Goal: Communication & Community: Answer question/provide support

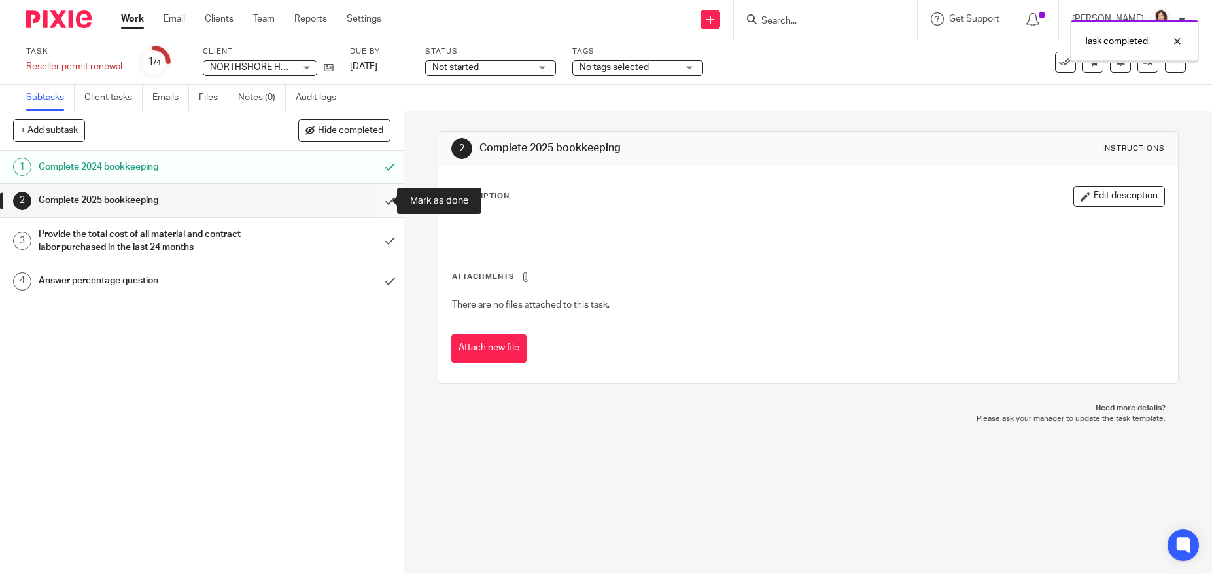
click at [375, 197] on input "submit" at bounding box center [202, 200] width 404 height 33
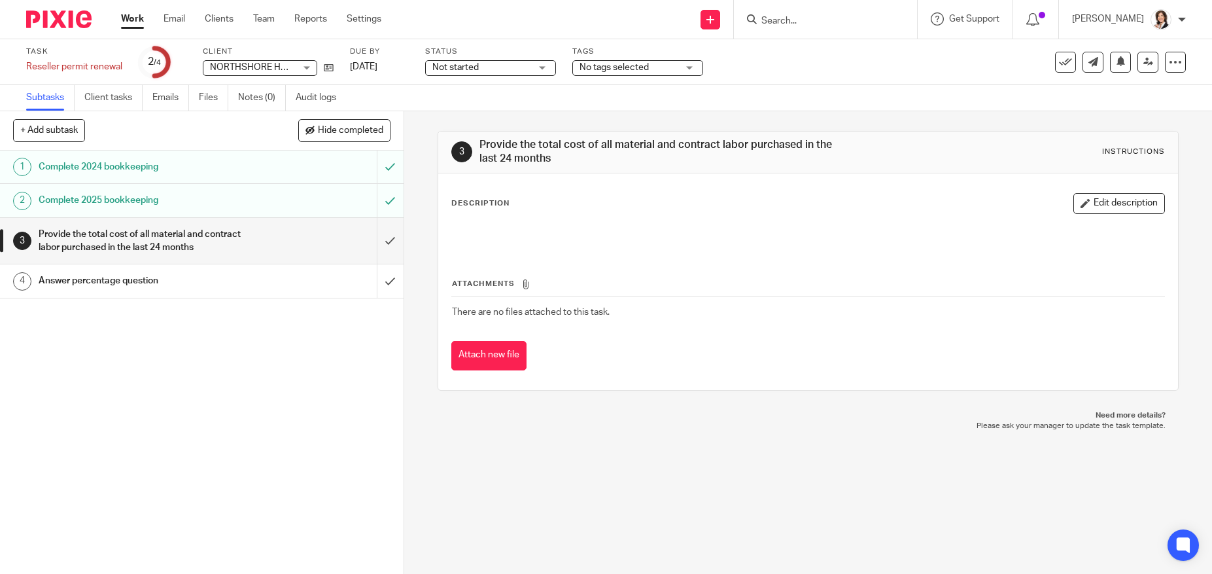
click at [169, 293] on link "4 Answer percentage question" at bounding box center [188, 280] width 377 height 33
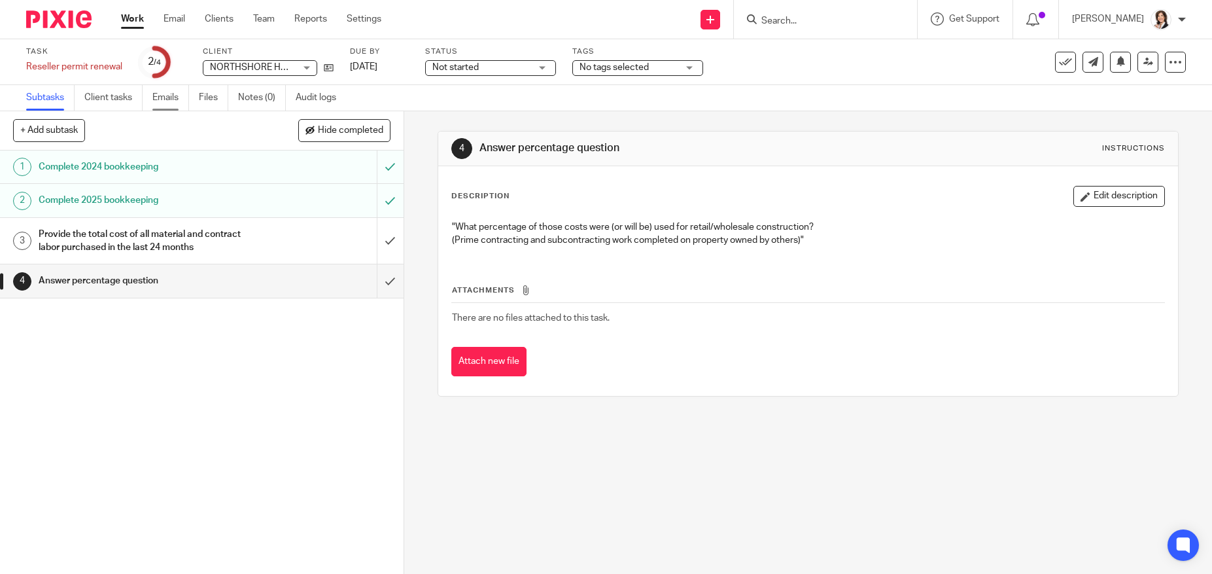
click at [161, 96] on link "Emails" at bounding box center [170, 98] width 37 height 26
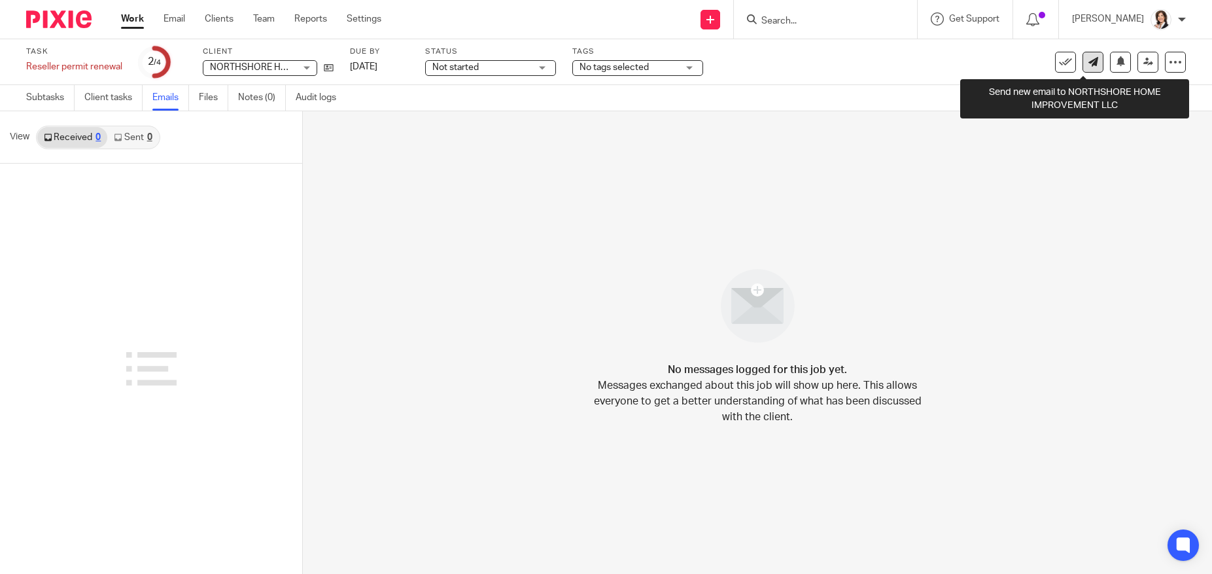
click at [1089, 58] on icon at bounding box center [1094, 62] width 10 height 10
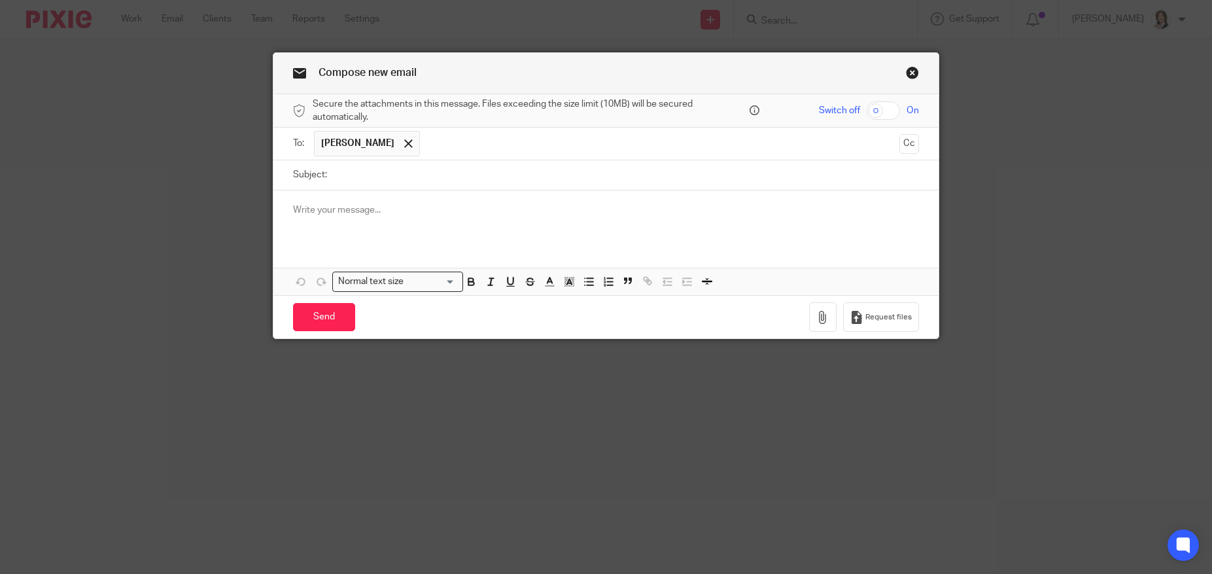
click at [557, 167] on input "Subject:" at bounding box center [627, 174] width 586 height 29
type input "Reseller permit"
click at [332, 202] on div at bounding box center [605, 215] width 665 height 51
click at [370, 209] on p "Hi, Robin! The total materials and subcontractor expenses" at bounding box center [606, 209] width 626 height 13
click at [583, 207] on p "Hi, Robin! The total of the materials and subcontractor expenses" at bounding box center [606, 209] width 626 height 13
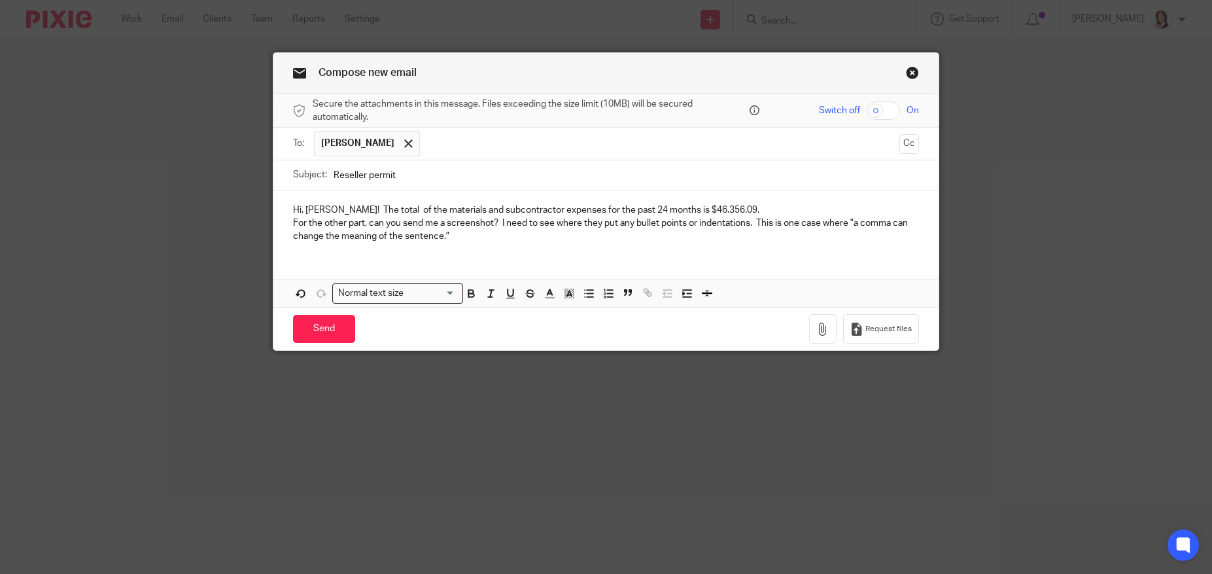
click at [315, 190] on div "Hi, Robin! The total of the materials and subcontractor expenses for the past 2…" at bounding box center [605, 221] width 665 height 63
click at [388, 188] on input "Reseller permit" at bounding box center [627, 174] width 586 height 29
drag, startPoint x: 388, startPoint y: 188, endPoint x: 380, endPoint y: 190, distance: 8.1
click at [381, 190] on form "Secure the attachments in this message. Files exceeding the size limit (10MB) w…" at bounding box center [605, 222] width 665 height 256
click at [498, 239] on p "For the other part, can you send me a screenshot? I need to see where they put …" at bounding box center [606, 230] width 626 height 27
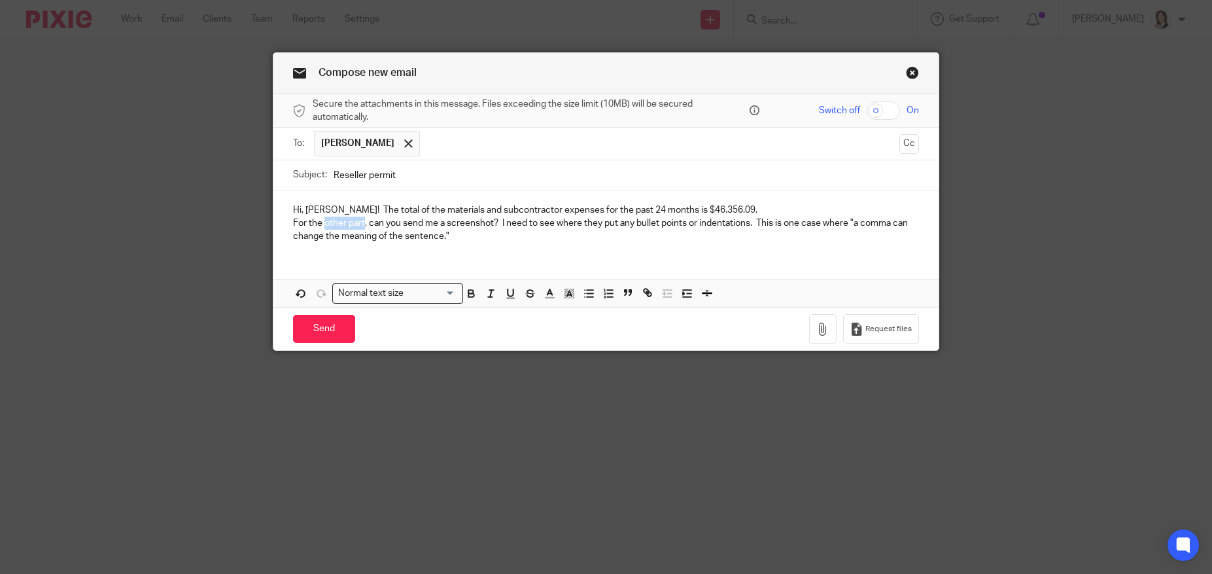
drag, startPoint x: 321, startPoint y: 222, endPoint x: 360, endPoint y: 220, distance: 39.3
click at [360, 220] on p "For the other part, can you send me a screenshot? I need to see where they put …" at bounding box center [606, 230] width 626 height 27
click at [543, 231] on p "For the percentage question, can you send me a screenshot? I need to see where …" at bounding box center [606, 230] width 626 height 27
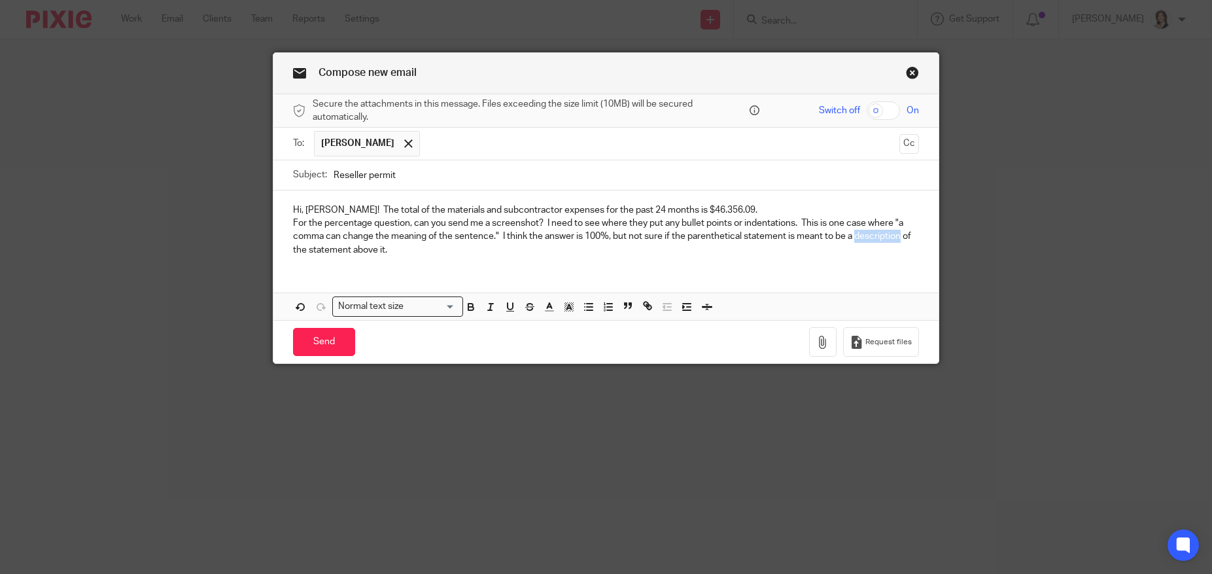
drag, startPoint x: 852, startPoint y: 235, endPoint x: 896, endPoint y: 234, distance: 44.5
click at [896, 234] on p "For the percentage question, can you send me a screenshot? I need to see where …" at bounding box center [606, 237] width 626 height 40
click at [414, 236] on p "For the percentage question, can you send me a screenshot? I need to see where …" at bounding box center [606, 237] width 626 height 40
drag, startPoint x: 286, startPoint y: 249, endPoint x: 381, endPoint y: 245, distance: 95.6
click at [381, 245] on div "Hi, Robin! The total of the materials and subcontractor expenses for the past 2…" at bounding box center [605, 228] width 665 height 76
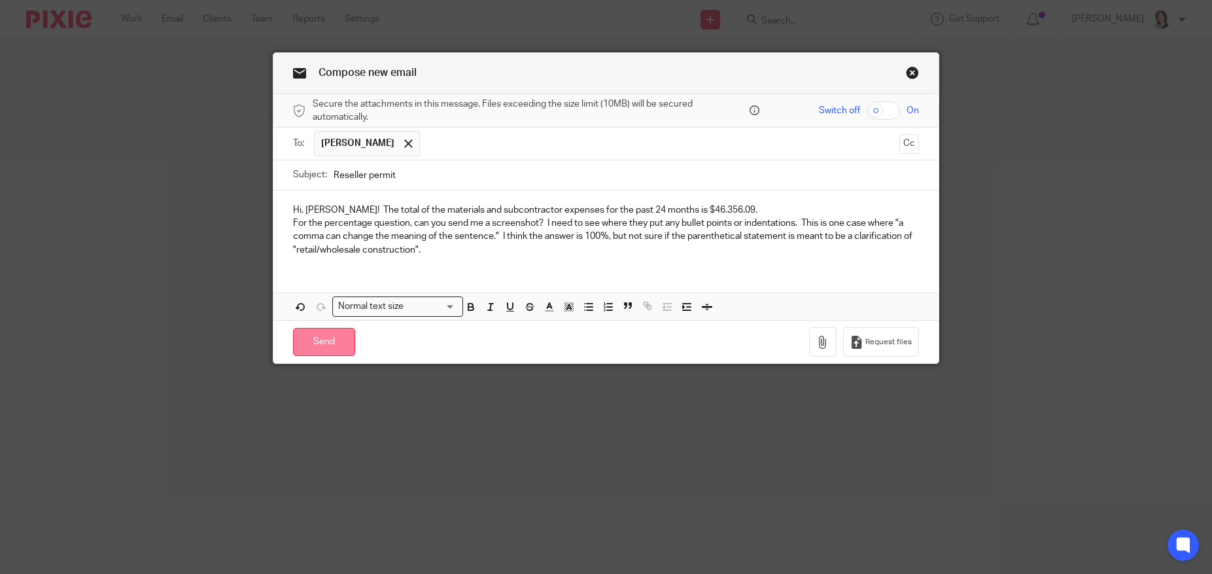
click at [323, 338] on input "Send" at bounding box center [324, 342] width 62 height 28
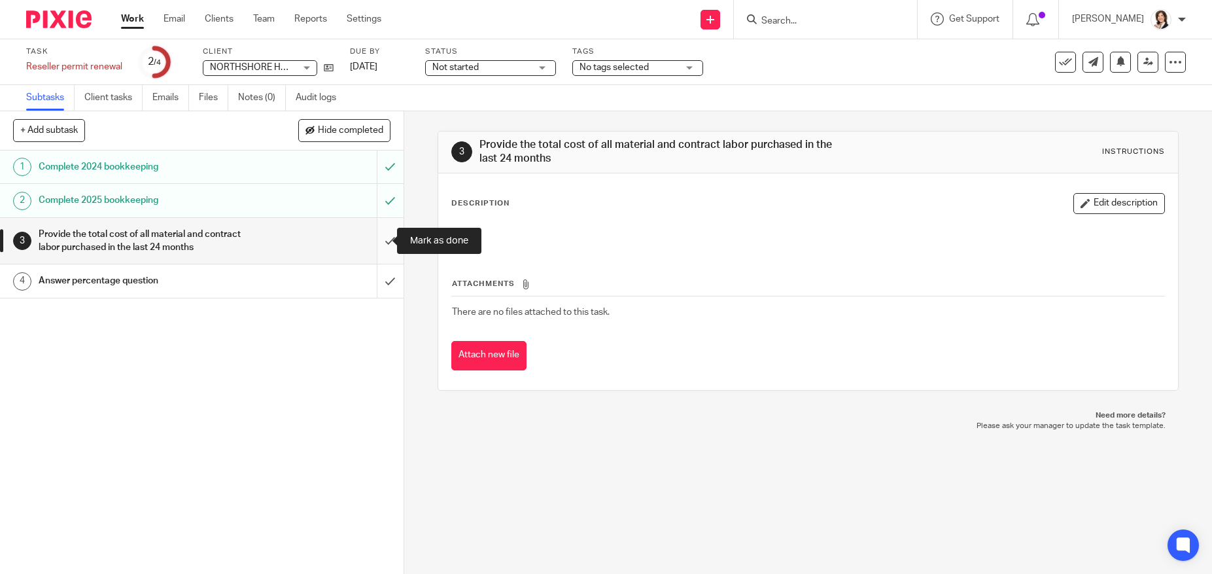
click at [379, 240] on input "submit" at bounding box center [202, 241] width 404 height 46
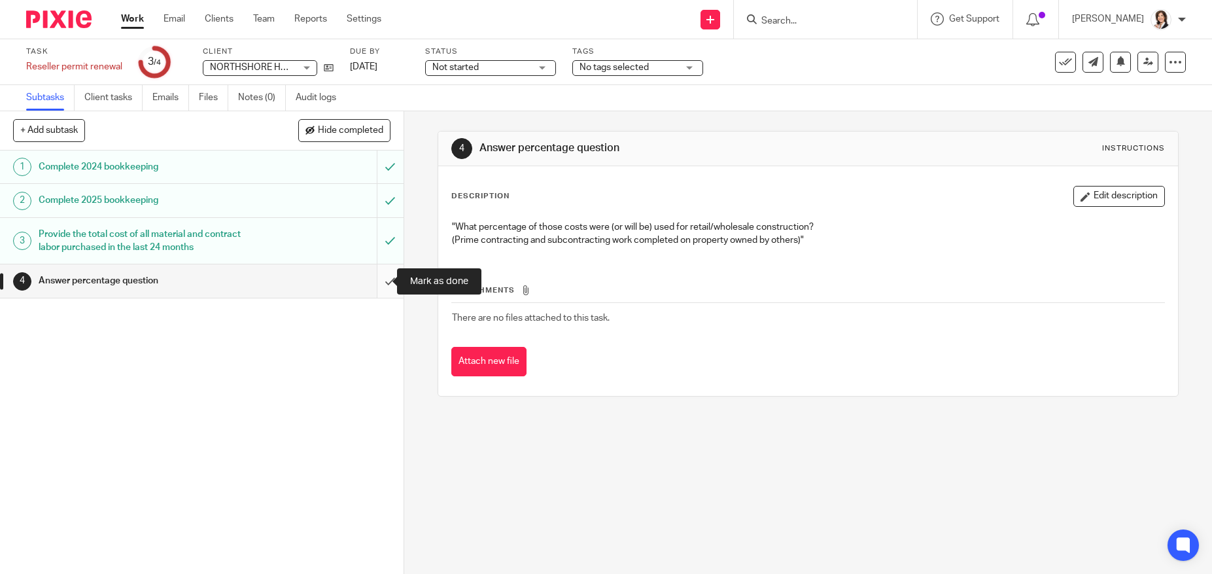
click at [377, 282] on input "submit" at bounding box center [202, 280] width 404 height 33
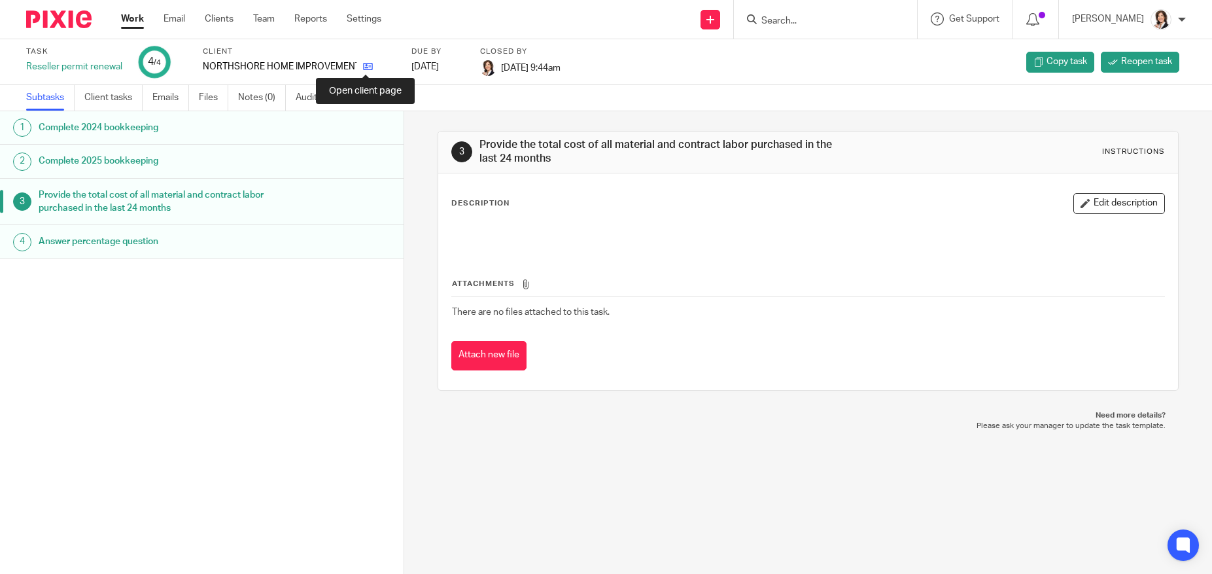
click at [364, 65] on icon at bounding box center [368, 67] width 10 height 10
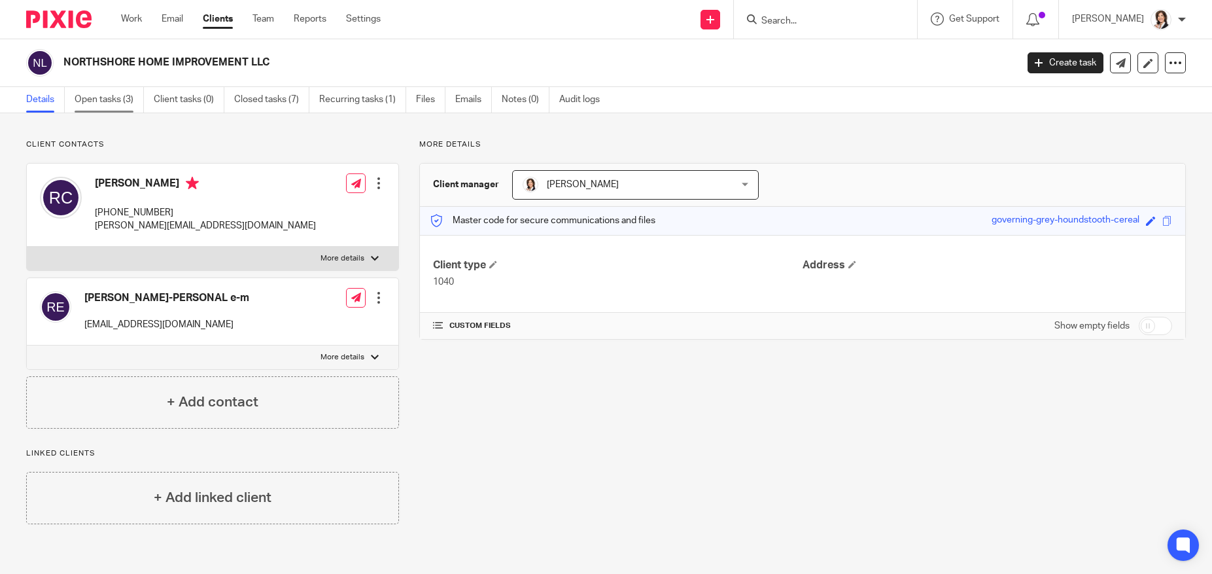
click at [95, 93] on link "Open tasks (3)" at bounding box center [109, 100] width 69 height 26
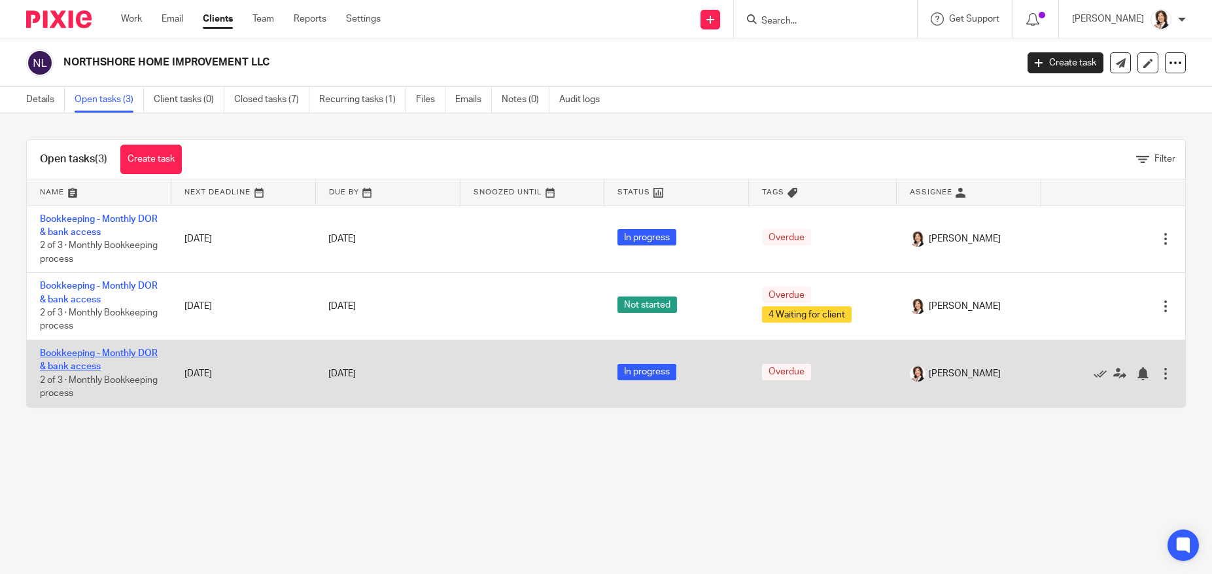
click at [70, 357] on link "Bookkeeping - Monthly DOR & bank access" at bounding box center [99, 360] width 118 height 22
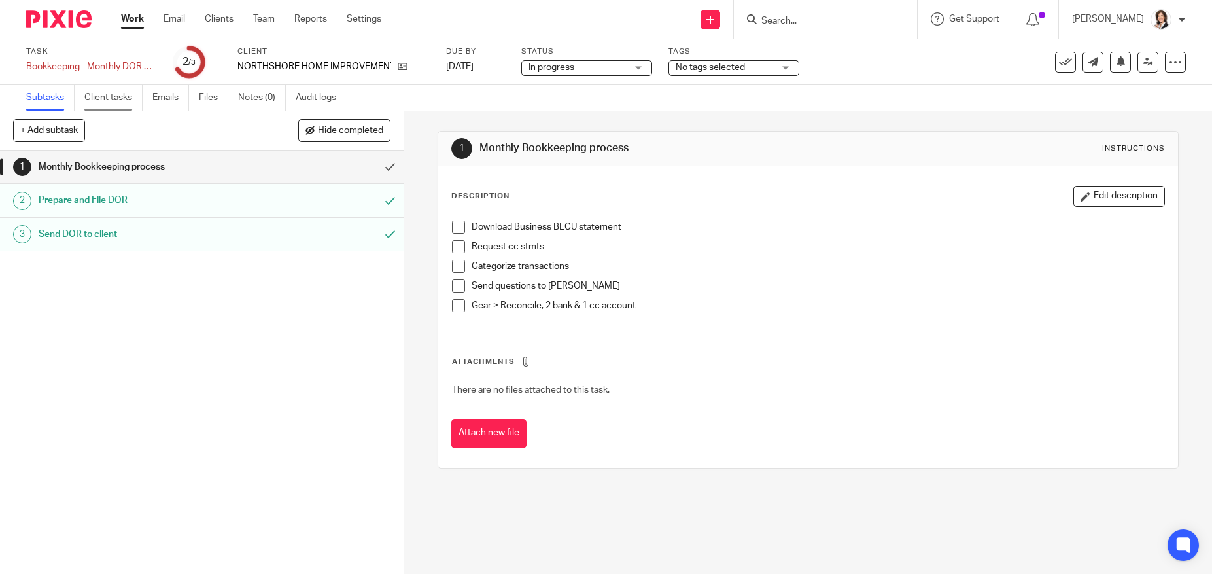
click at [113, 99] on link "Client tasks" at bounding box center [113, 98] width 58 height 26
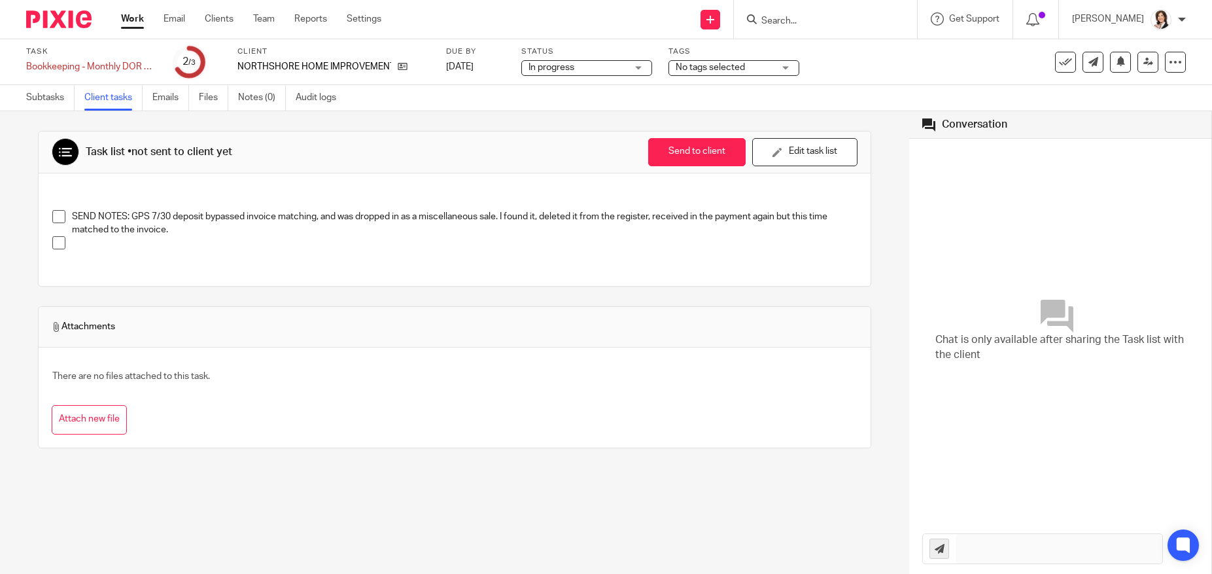
click at [8, 147] on div "Task list • not sent to client yet Send to client Send to client Ask client to …" at bounding box center [454, 342] width 909 height 463
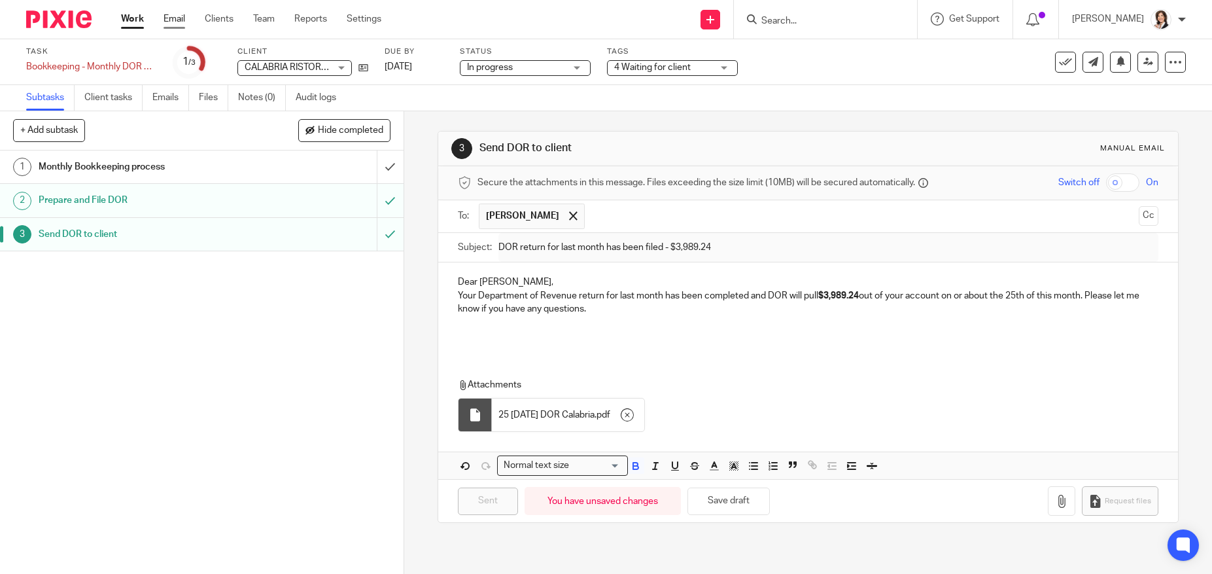
click at [171, 22] on link "Email" at bounding box center [175, 18] width 22 height 13
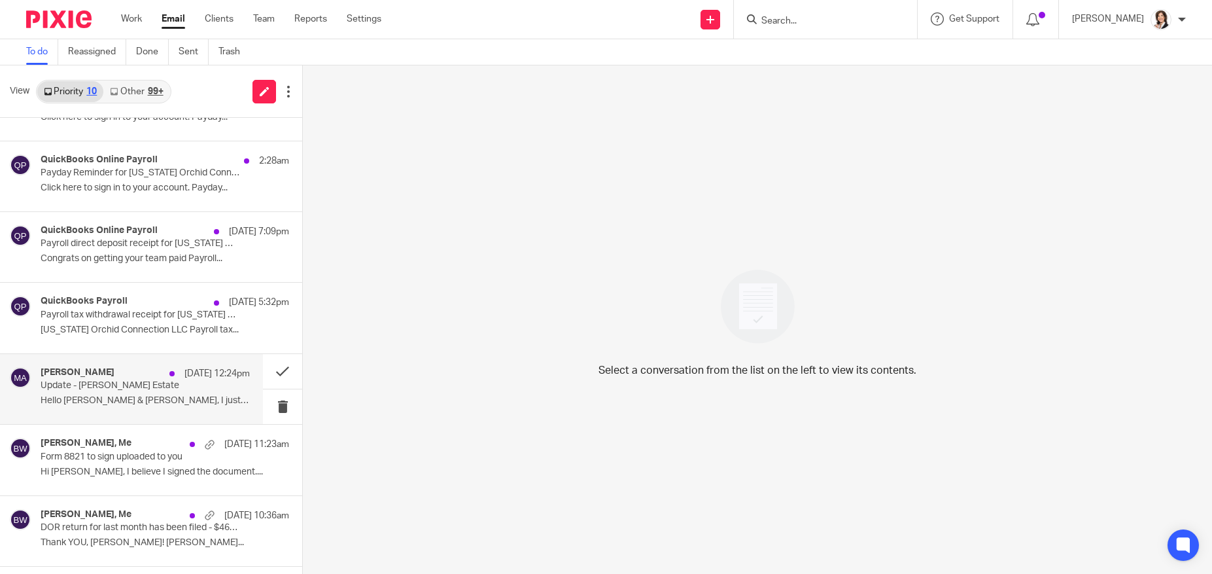
scroll to position [253, 0]
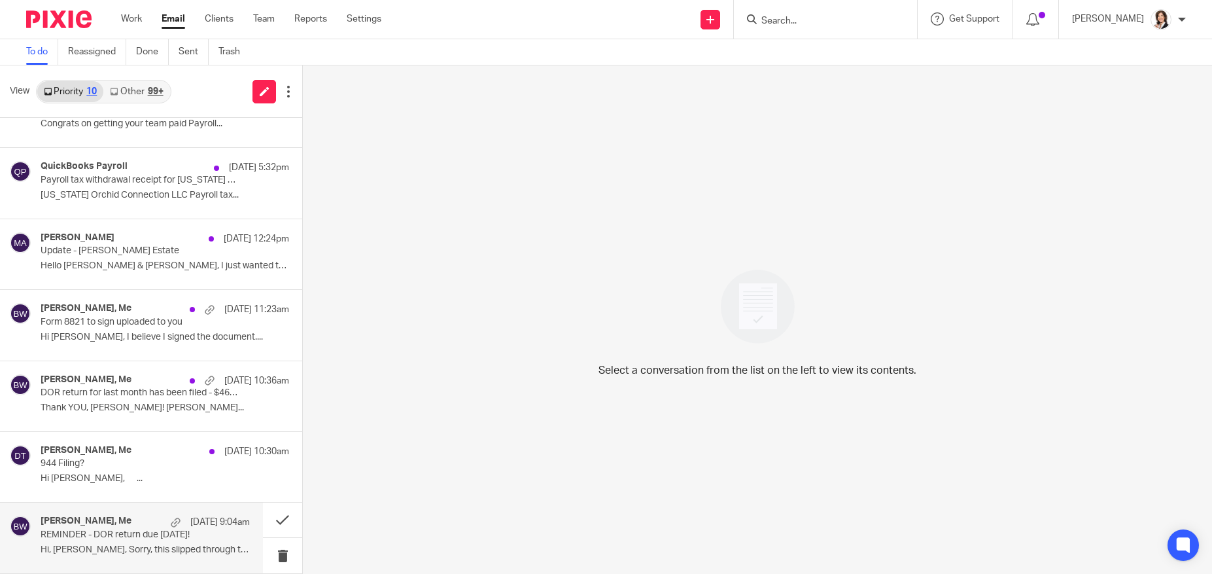
click at [200, 526] on p "[DATE] 9:04am" at bounding box center [220, 522] width 60 height 13
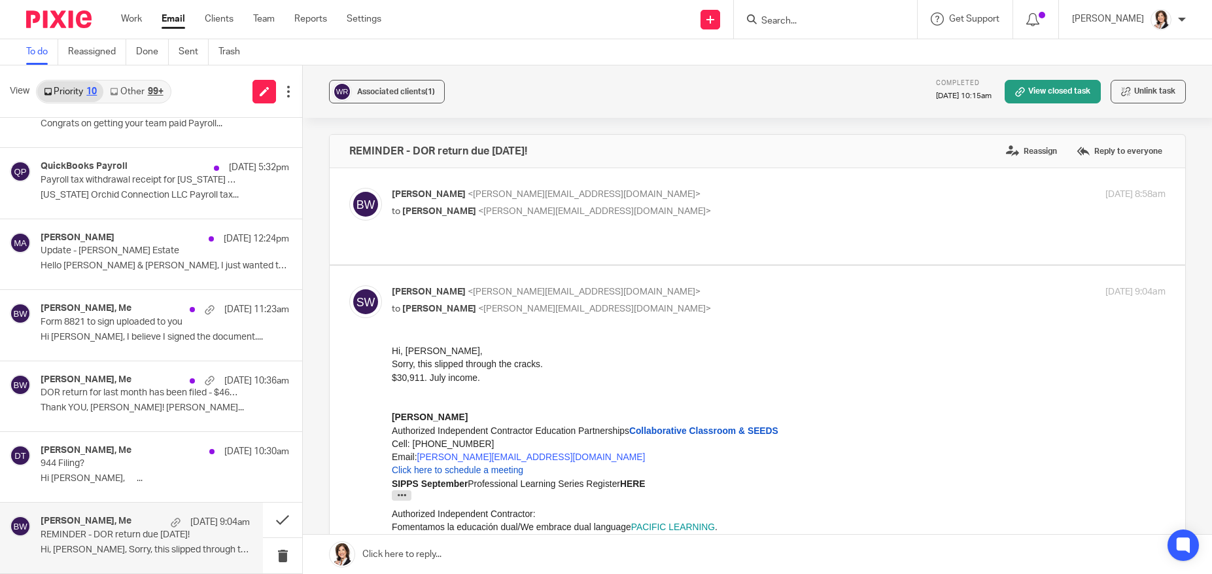
scroll to position [0, 0]
click at [272, 524] on button at bounding box center [282, 519] width 39 height 35
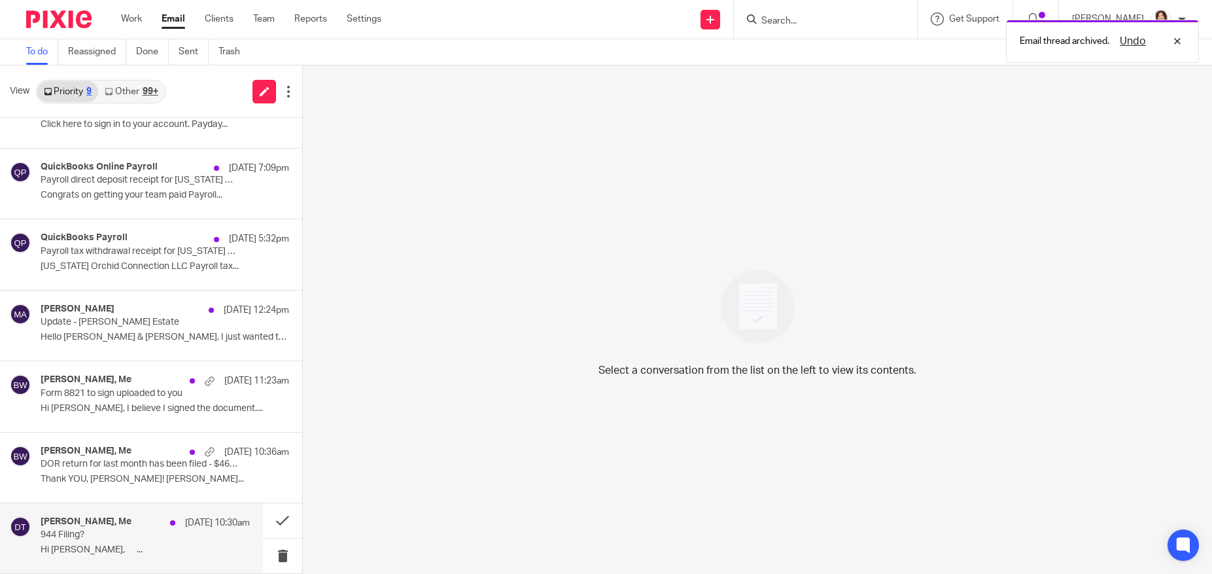
click at [80, 536] on p "944 Filing?" at bounding box center [124, 534] width 167 height 11
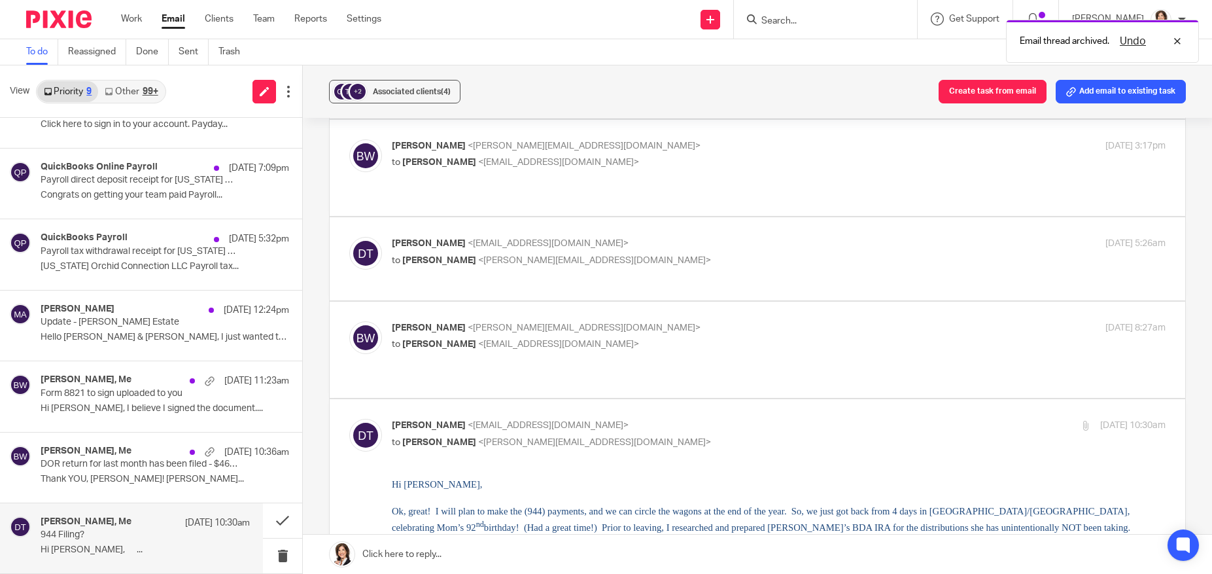
scroll to position [262, 0]
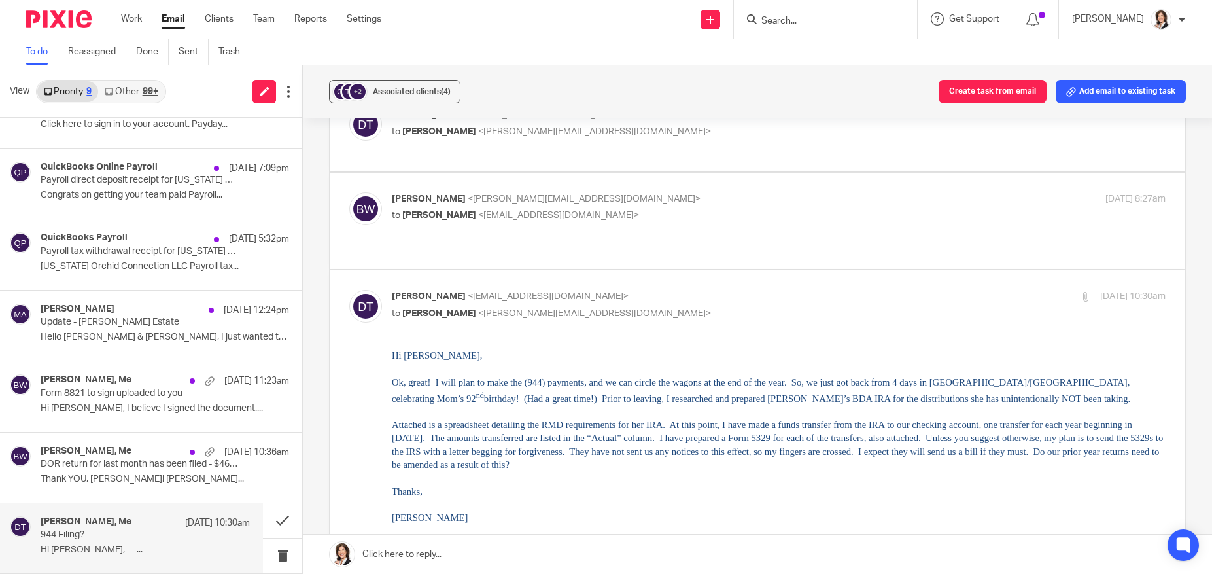
click at [432, 544] on link at bounding box center [757, 554] width 909 height 39
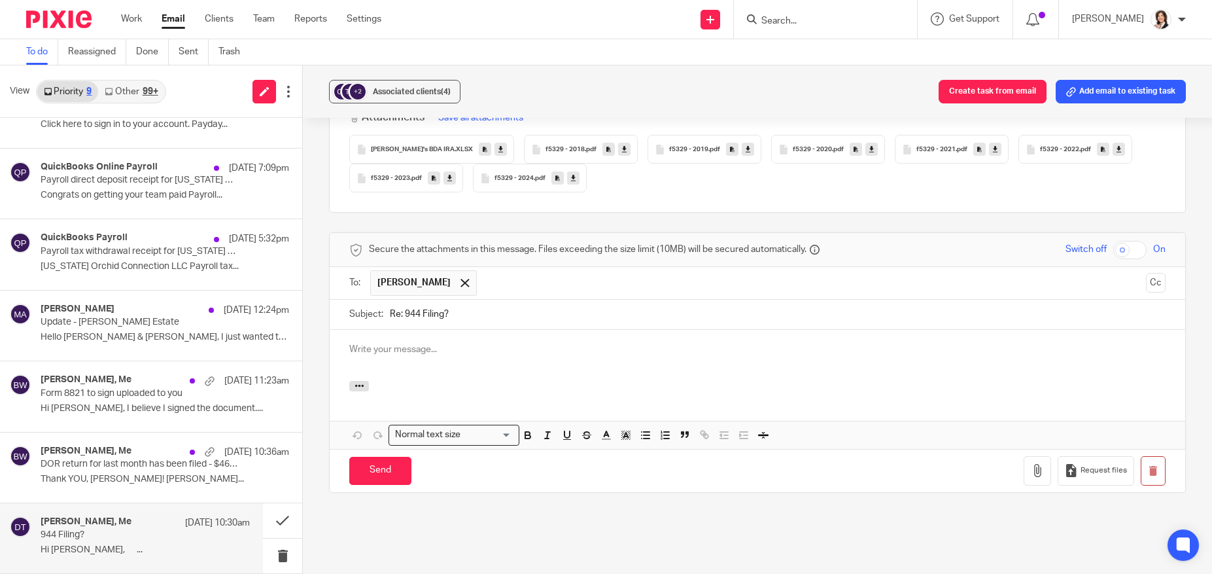
scroll to position [0, 0]
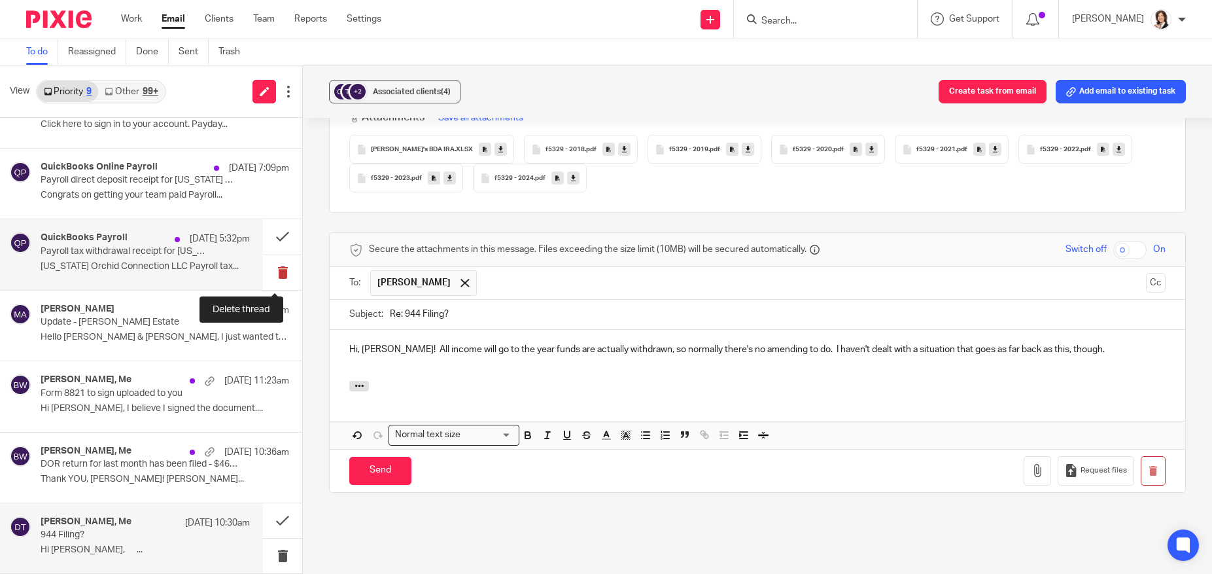
click at [272, 269] on button at bounding box center [282, 272] width 39 height 35
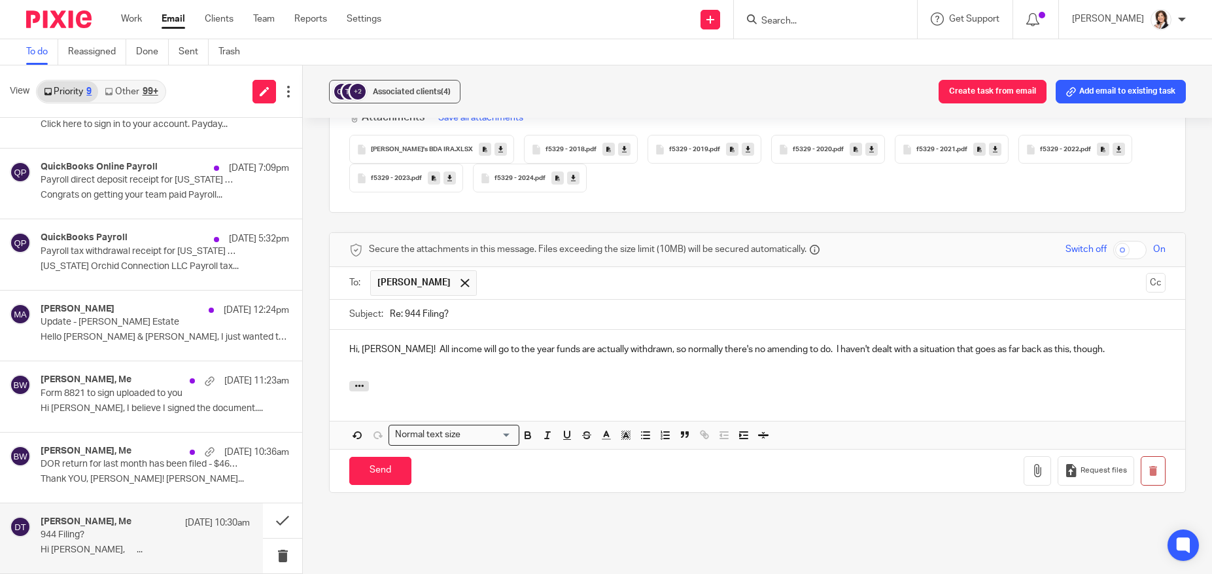
click at [349, 356] on p at bounding box center [757, 362] width 817 height 13
click at [357, 381] on icon "button" at bounding box center [360, 386] width 10 height 10
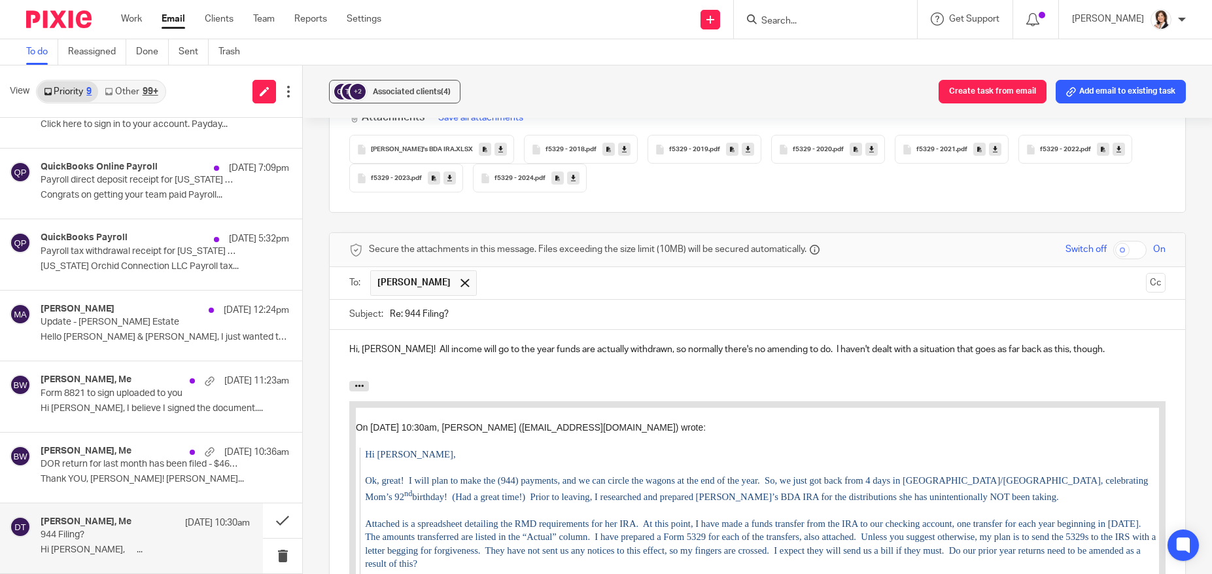
click at [1112, 343] on p "Hi, [PERSON_NAME]! All income will go to the year funds are actually withdrawn,…" at bounding box center [757, 349] width 817 height 13
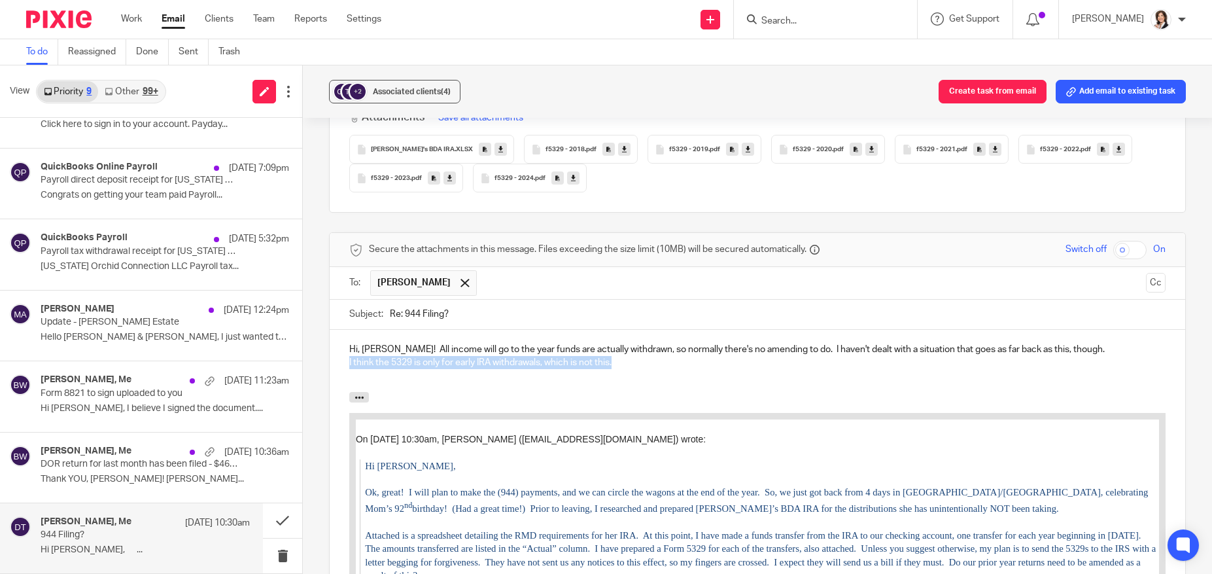
drag, startPoint x: 616, startPoint y: 325, endPoint x: 335, endPoint y: 322, distance: 280.7
click at [335, 330] on div "Hi, [PERSON_NAME]! All income will go to the year funds are actually withdrawn,…" at bounding box center [758, 361] width 856 height 63
click at [1077, 343] on p "Hi, [PERSON_NAME]! All income will go to the year funds are actually withdrawn,…" at bounding box center [757, 349] width 817 height 13
drag, startPoint x: 1032, startPoint y: 352, endPoint x: 648, endPoint y: 340, distance: 384.2
click at [648, 369] on p at bounding box center [757, 375] width 817 height 13
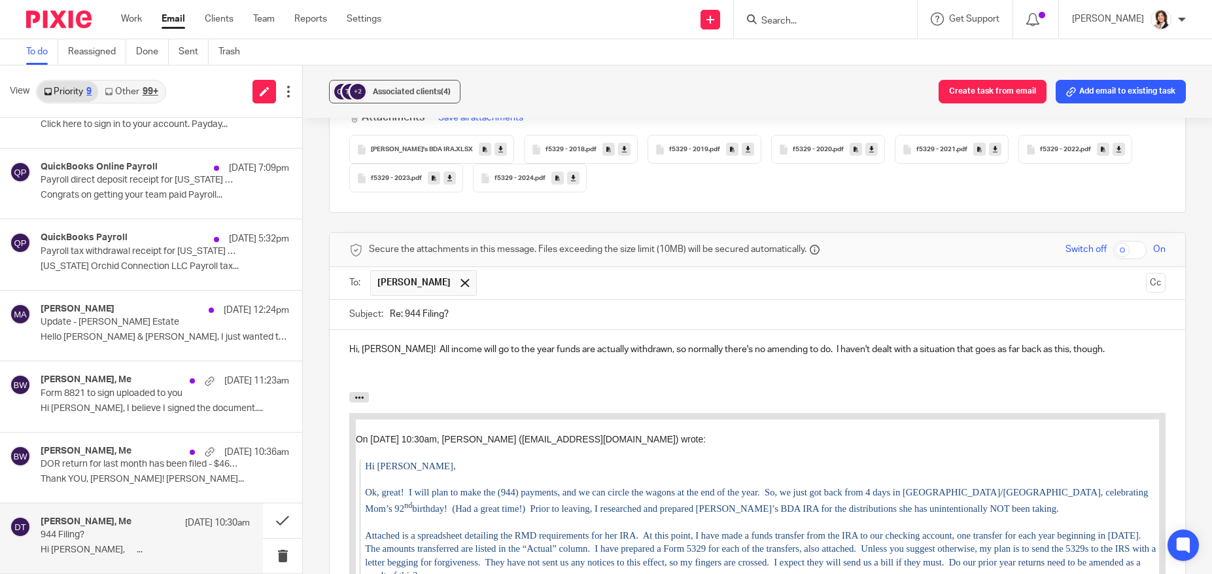
click at [1086, 343] on p "Hi, [PERSON_NAME]! All income will go to the year funds are actually withdrawn,…" at bounding box center [757, 349] width 817 height 13
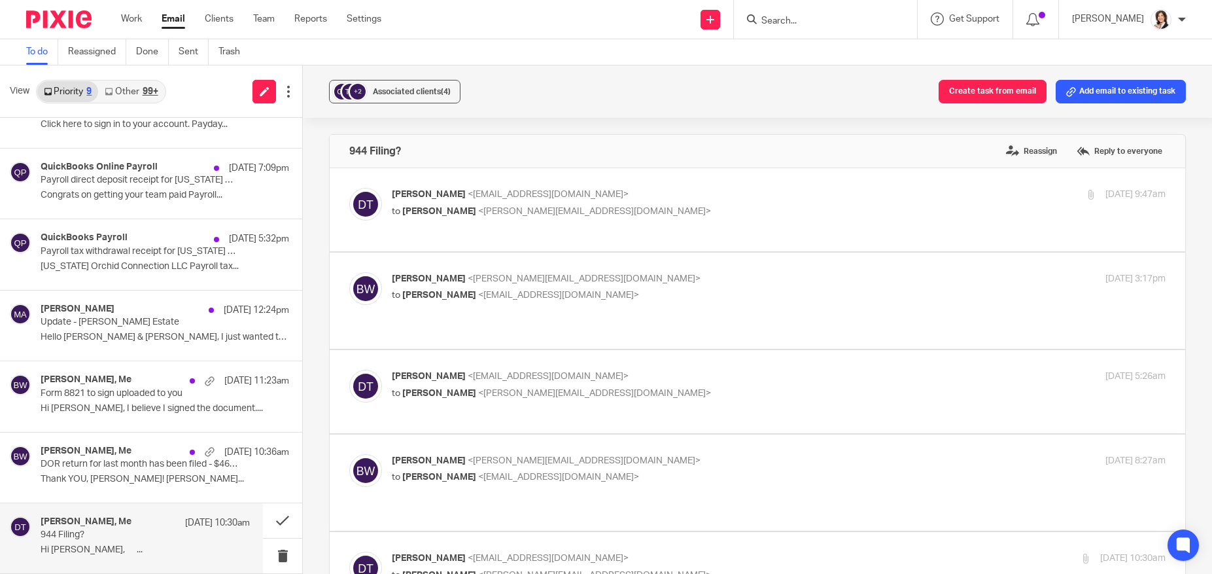
scroll to position [1184, 0]
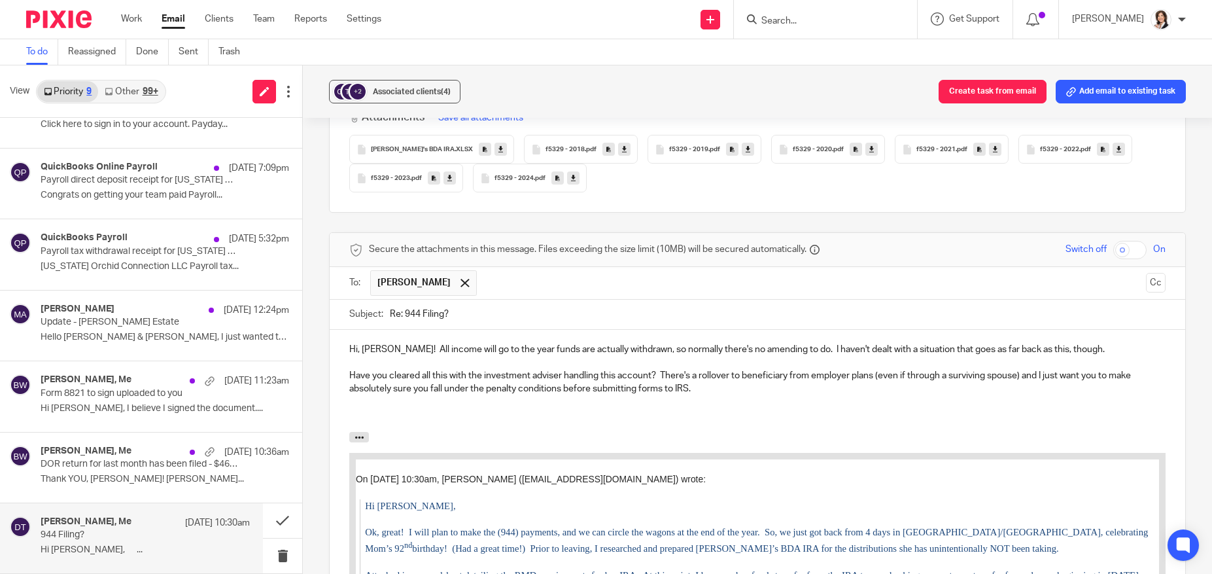
drag, startPoint x: 405, startPoint y: 277, endPoint x: 466, endPoint y: 278, distance: 61.5
click at [466, 300] on input "Re: 944 Filing?" at bounding box center [778, 314] width 776 height 29
type input "Re: IRA penalties"
click at [661, 369] on p "Have you cleared all this with the investment adviser handling this account? Th…" at bounding box center [757, 382] width 817 height 27
click at [710, 369] on p "Have you cleared all this with the investment adviser handling this account? Th…" at bounding box center [757, 382] width 817 height 27
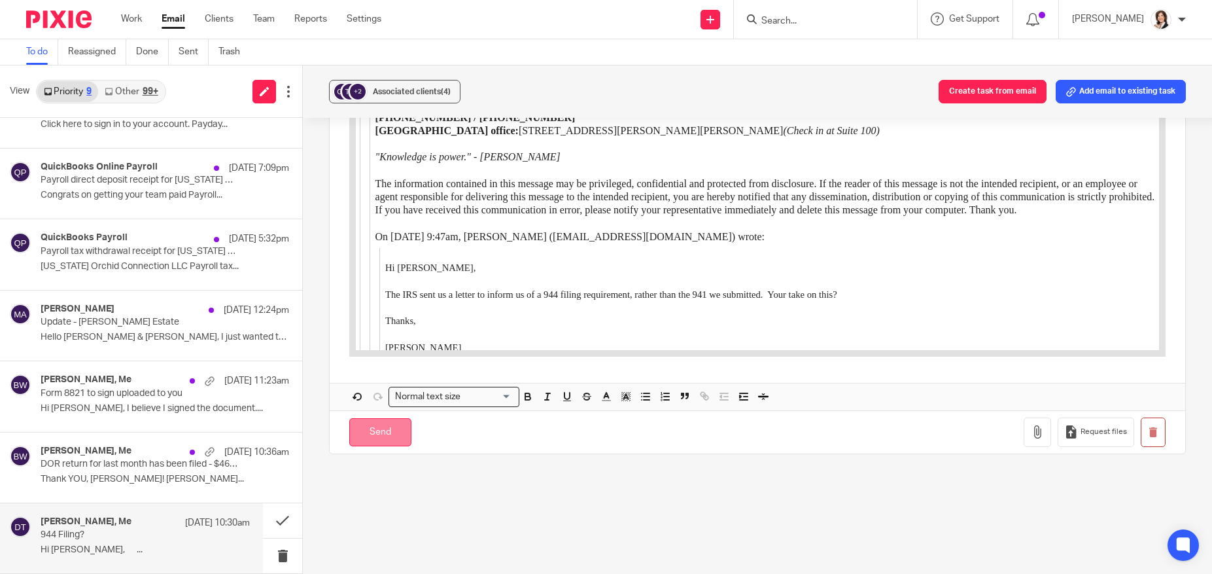
click at [380, 418] on input "Send" at bounding box center [380, 432] width 62 height 28
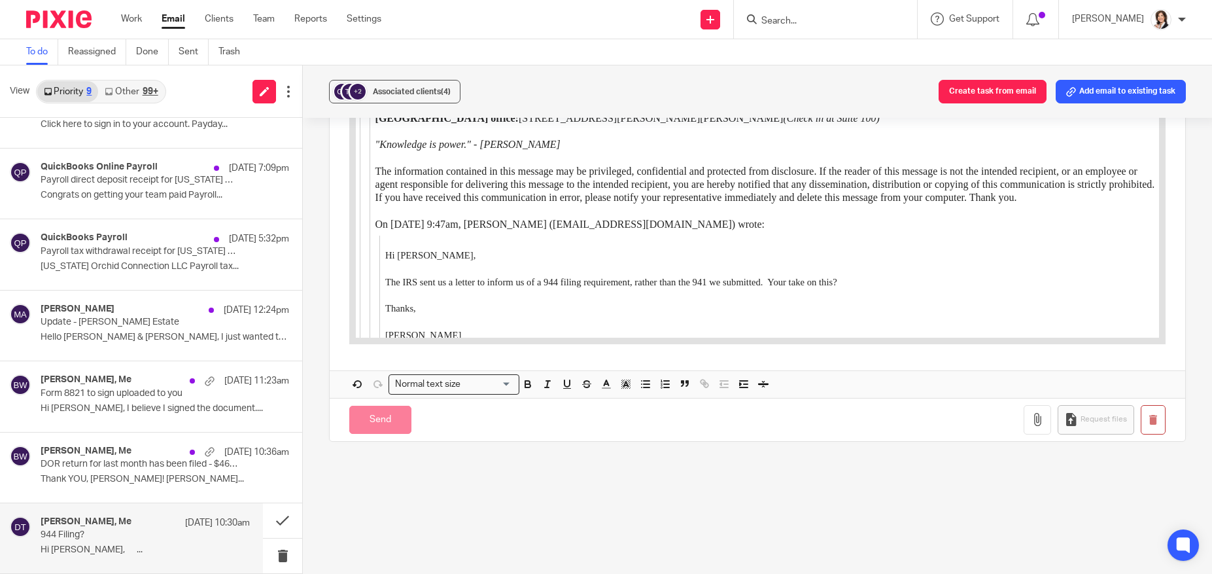
scroll to position [955, 0]
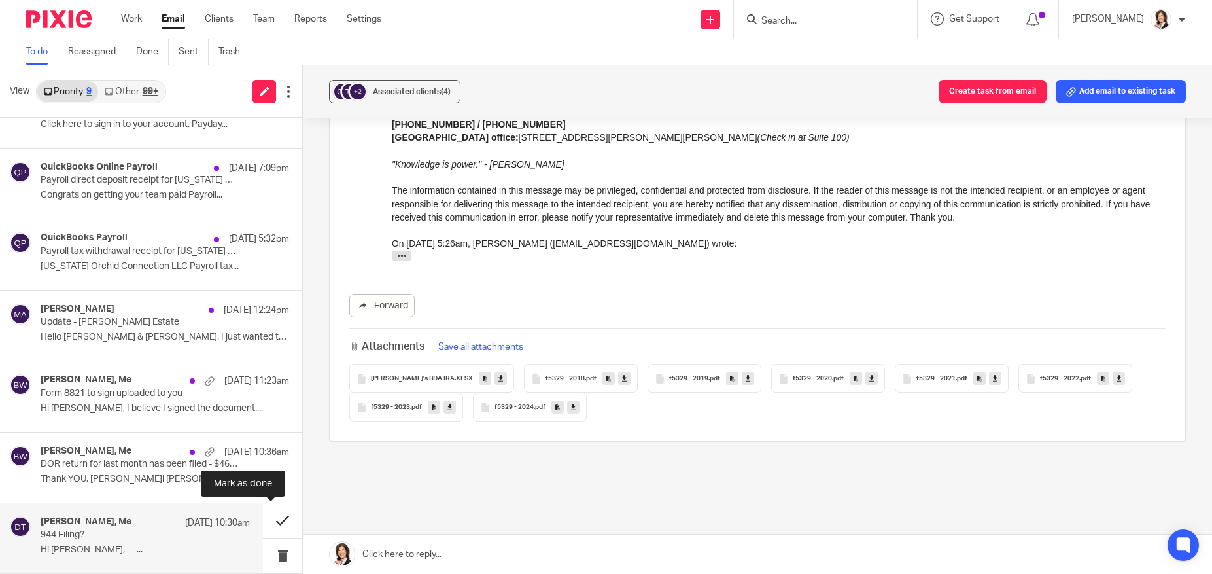
click at [263, 521] on button at bounding box center [282, 520] width 39 height 35
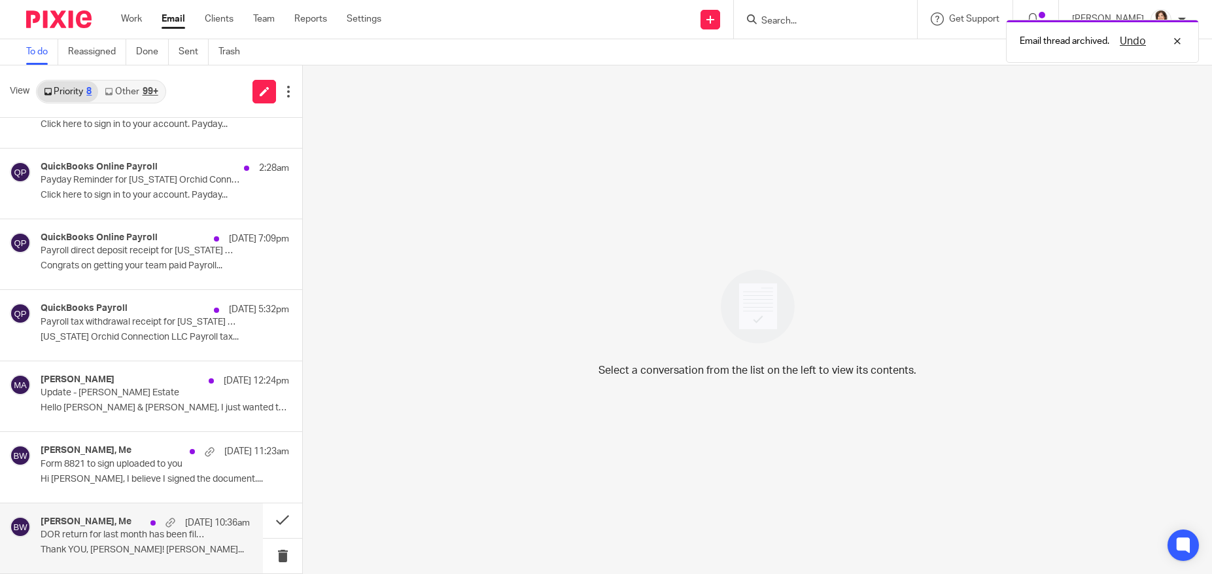
click at [109, 531] on p "DOR return for last month has been filed - $463.67" at bounding box center [124, 534] width 167 height 11
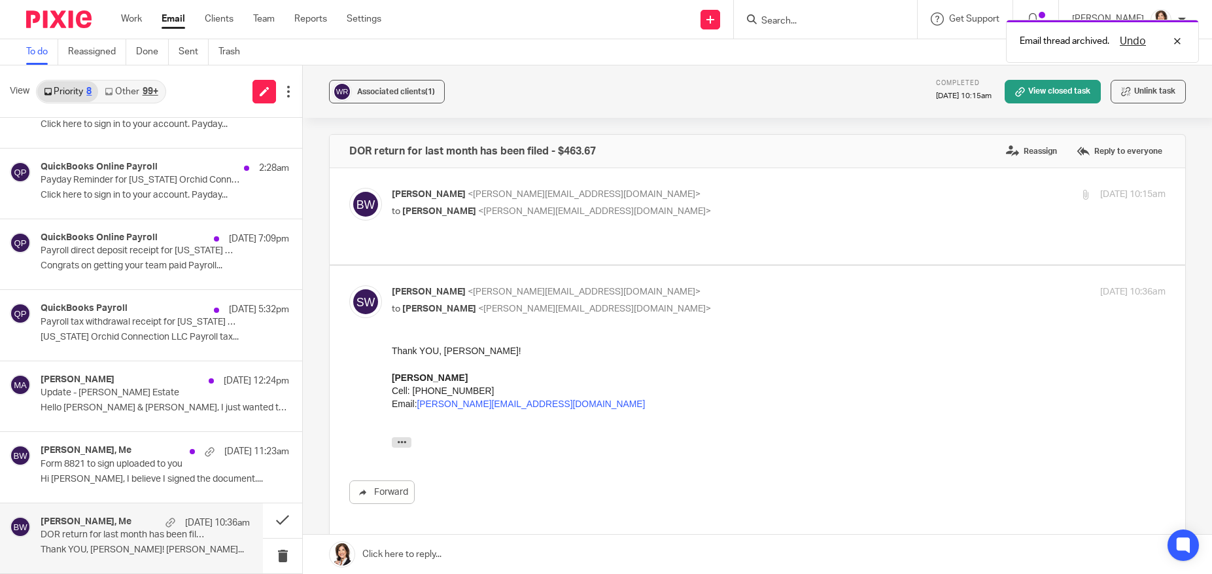
scroll to position [0, 0]
click at [275, 518] on button at bounding box center [282, 520] width 39 height 35
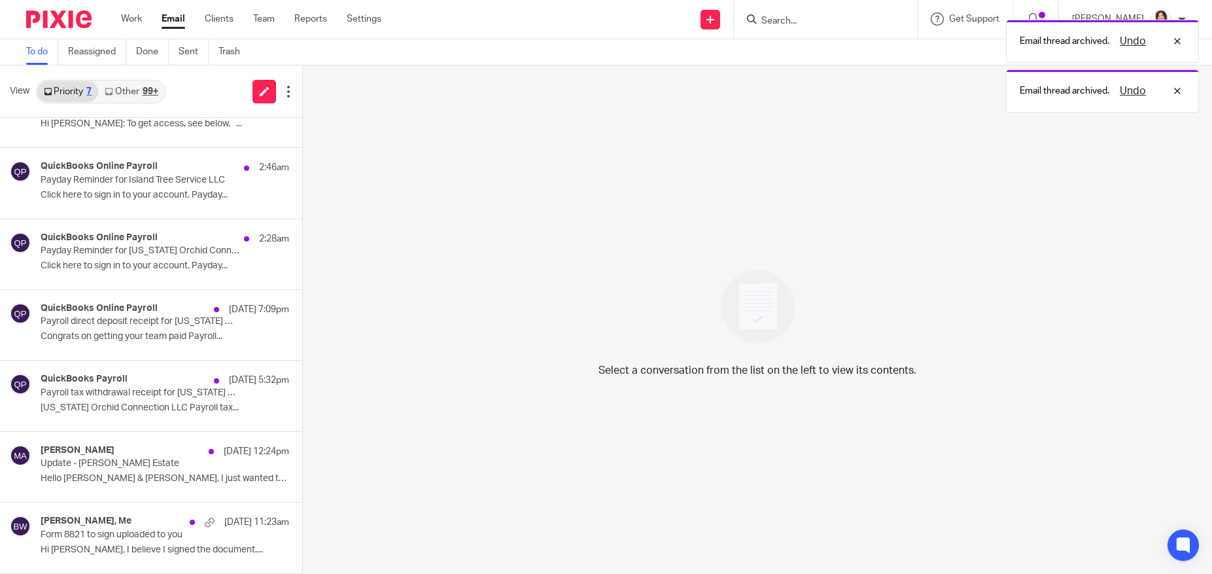
scroll to position [41, 0]
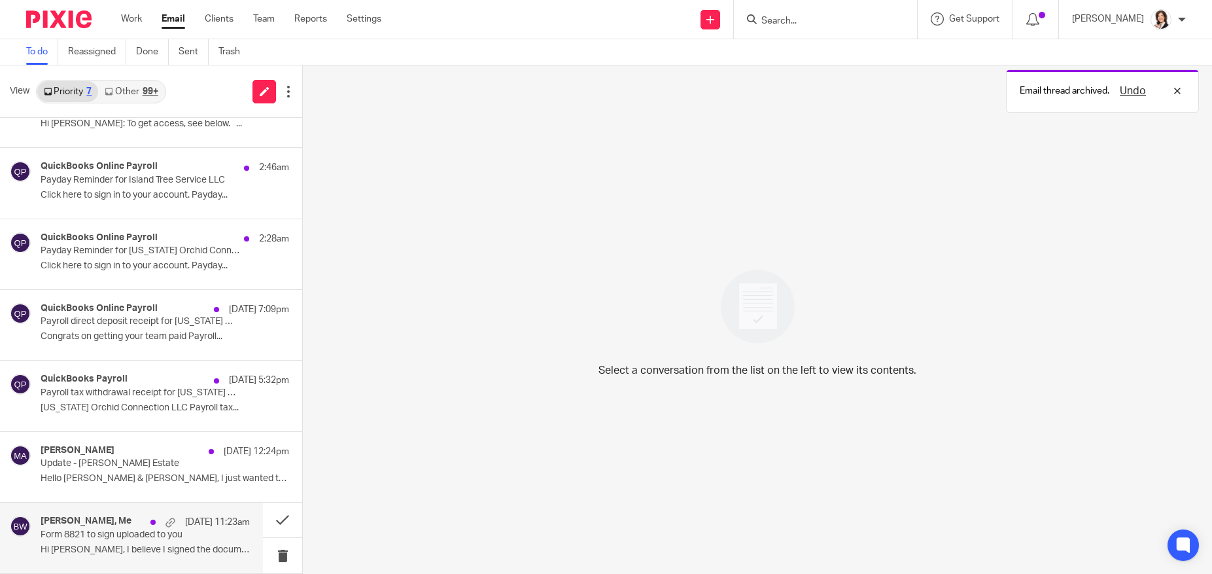
click at [113, 535] on p "Form 8821 to sign uploaded to you" at bounding box center [124, 534] width 167 height 11
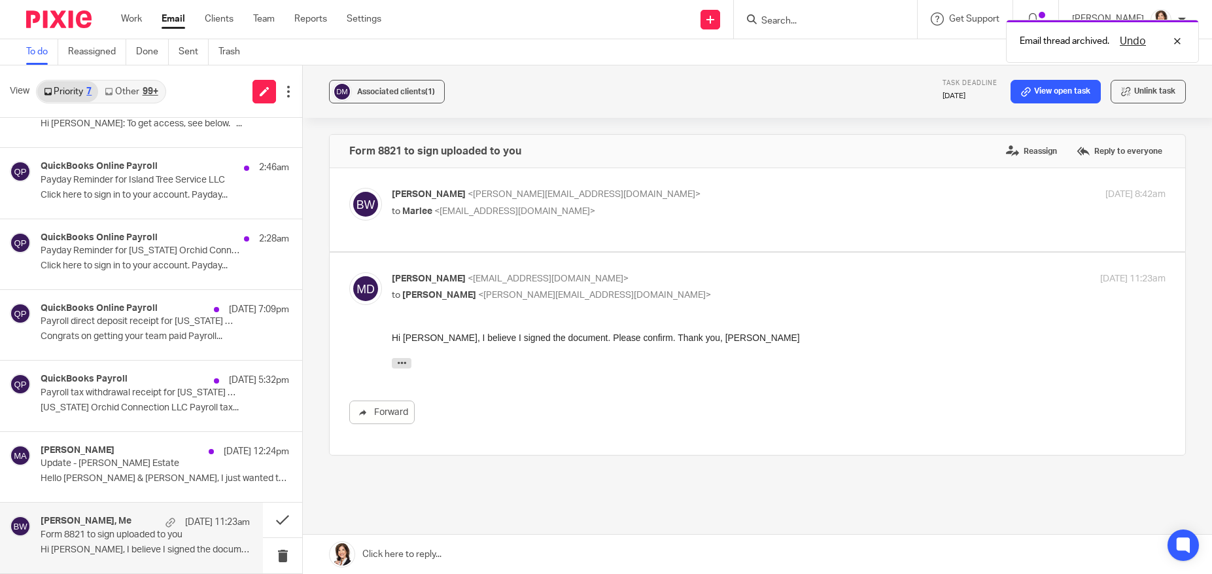
scroll to position [0, 0]
click at [453, 548] on link at bounding box center [757, 554] width 909 height 39
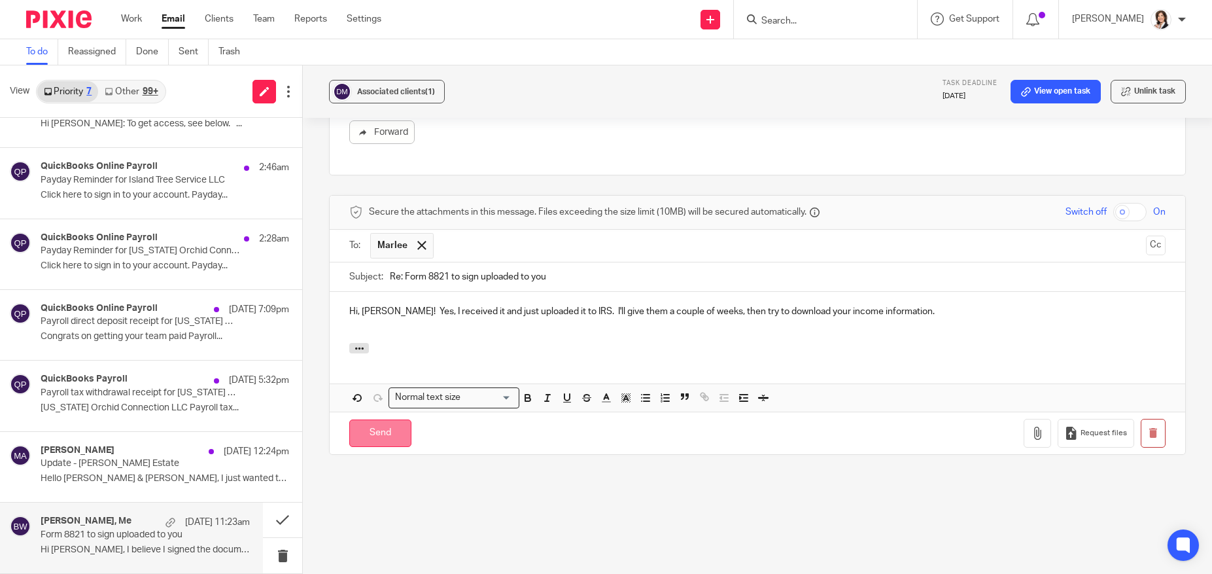
click at [383, 429] on input "Send" at bounding box center [380, 433] width 62 height 28
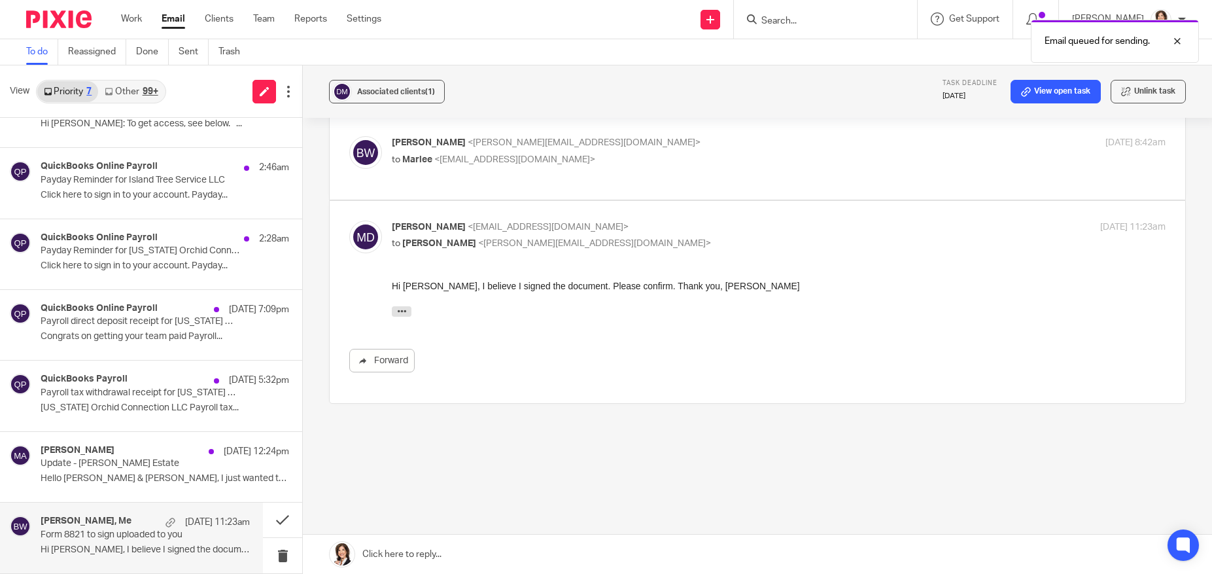
click at [449, 563] on link at bounding box center [757, 554] width 909 height 39
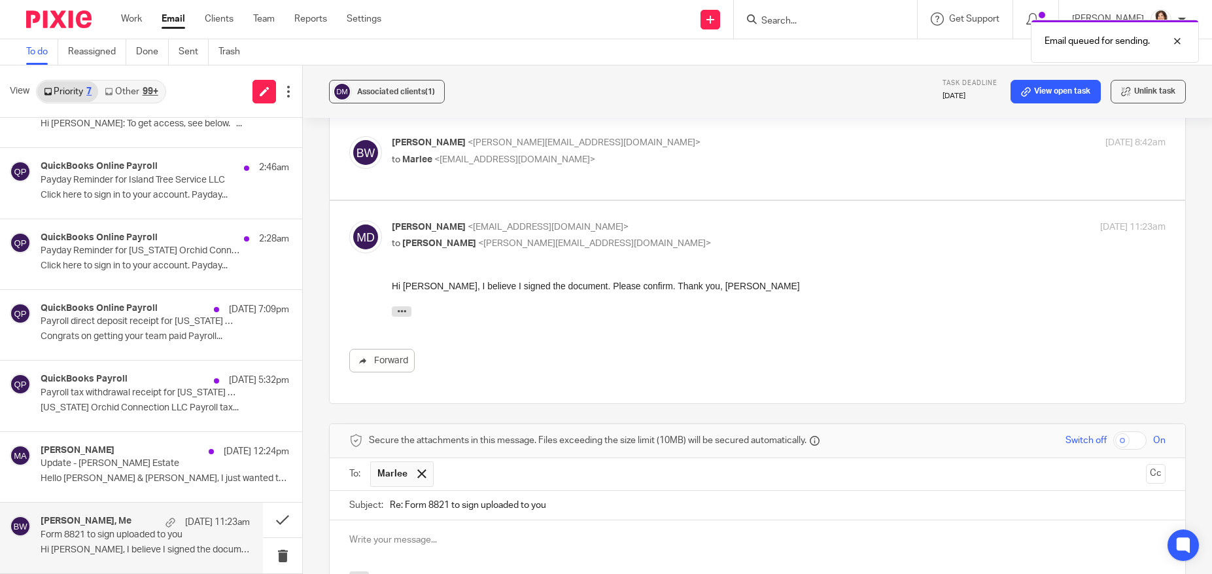
scroll to position [280, 0]
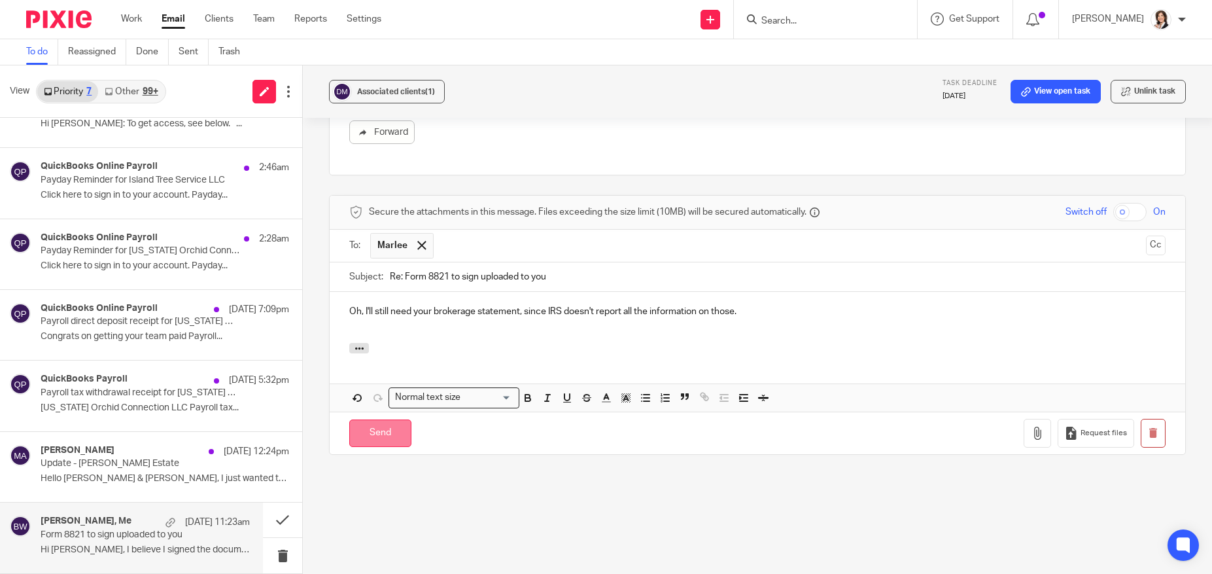
click at [391, 434] on input "Send" at bounding box center [380, 433] width 62 height 28
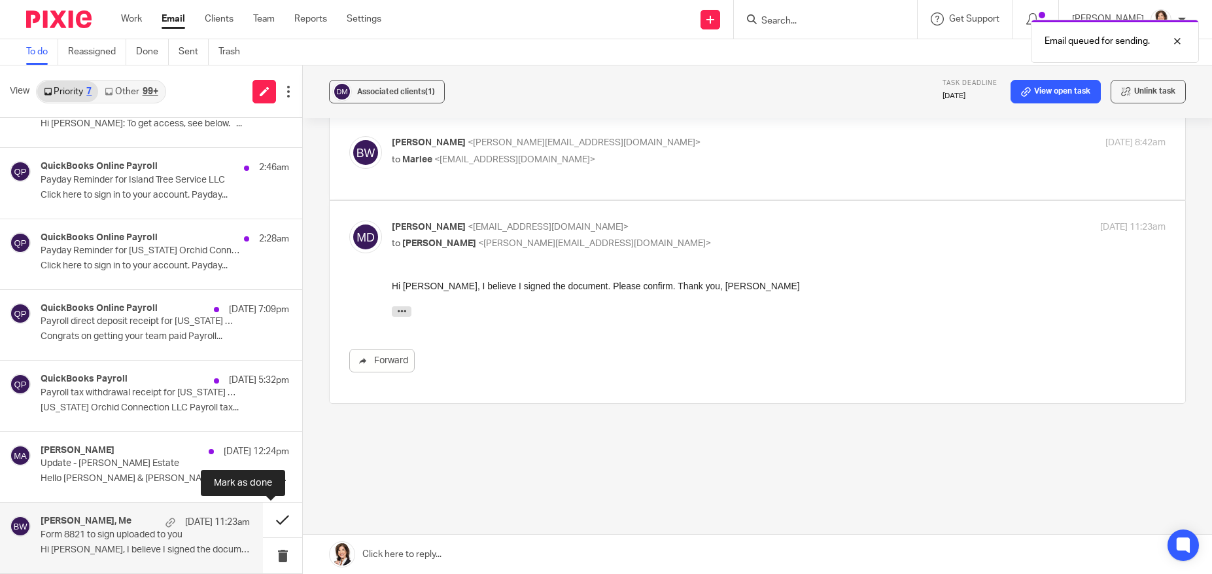
click at [266, 522] on button at bounding box center [282, 519] width 39 height 35
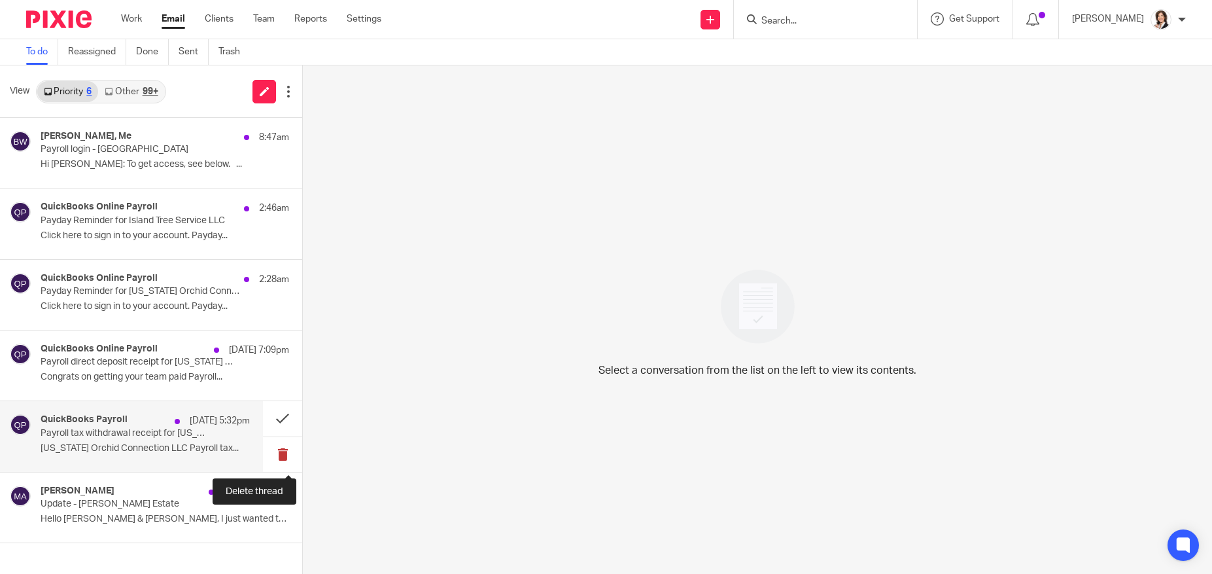
click at [279, 455] on button at bounding box center [282, 454] width 39 height 35
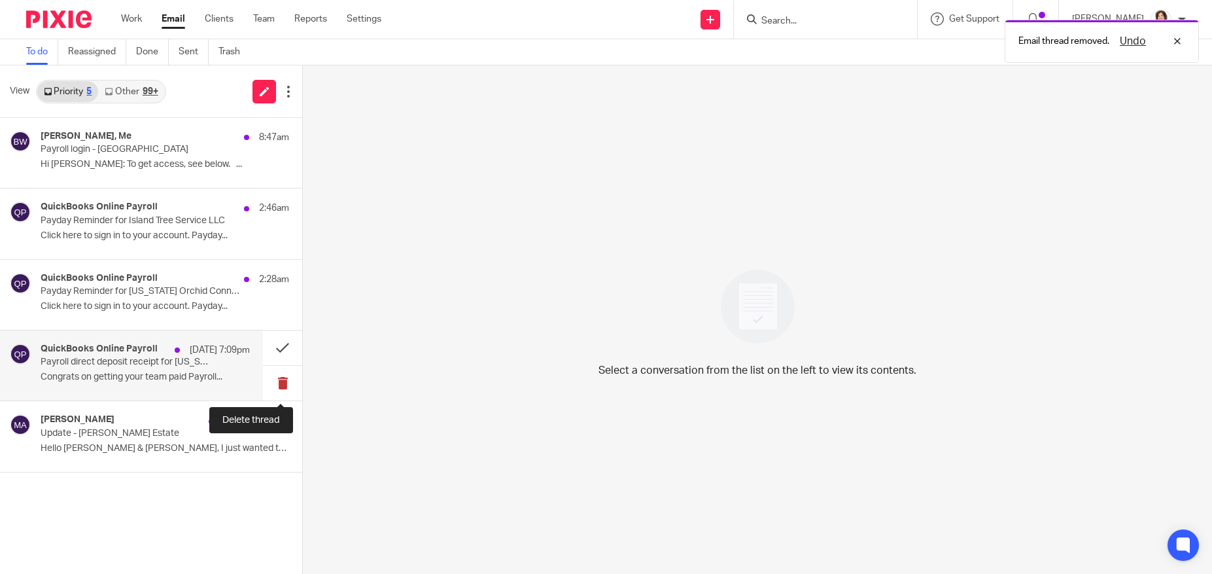
click at [281, 379] on button at bounding box center [282, 383] width 39 height 35
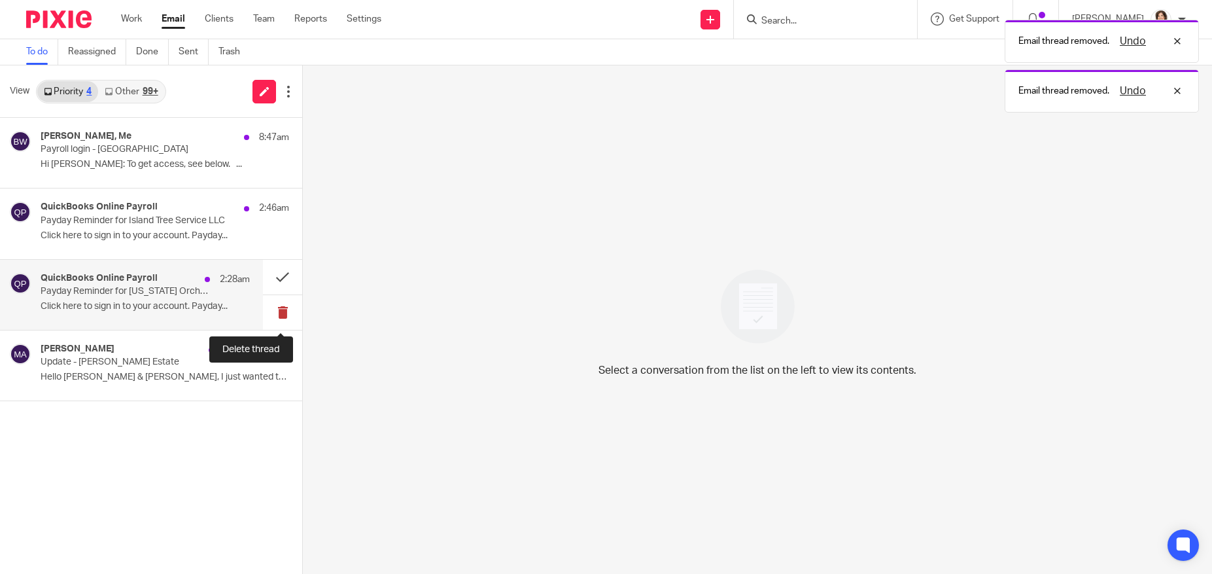
click at [280, 313] on button at bounding box center [282, 312] width 39 height 35
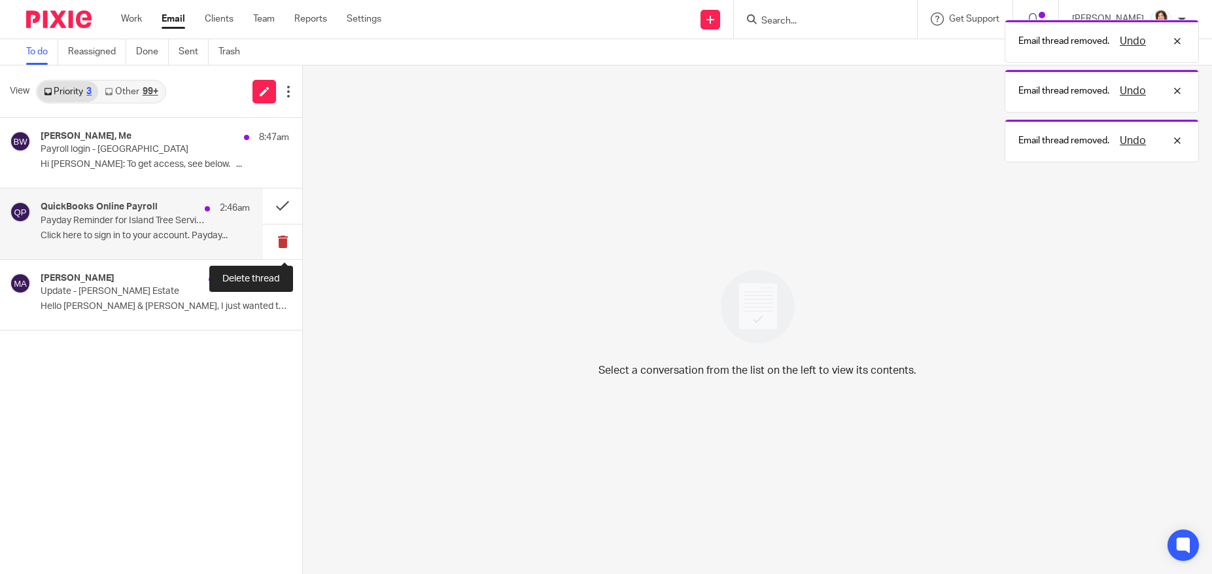
click at [281, 241] on button at bounding box center [282, 241] width 39 height 35
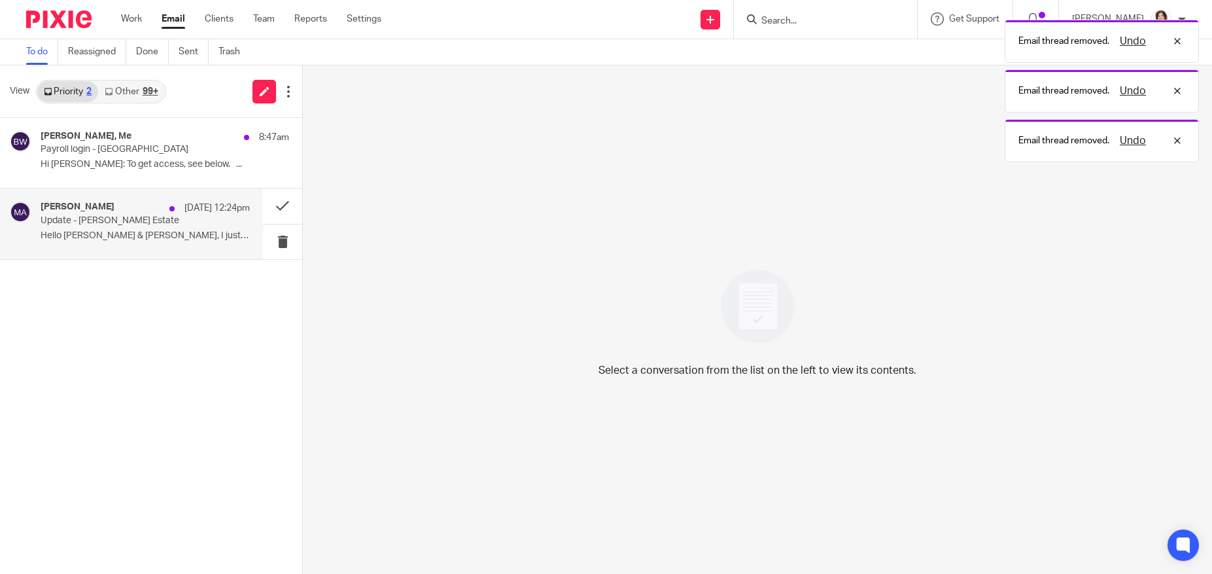
click at [75, 228] on div "Mike Appel Aug 25 12:24pm Update - Appel Estate Hello Jared & Brooke, I just wa…" at bounding box center [145, 224] width 209 height 44
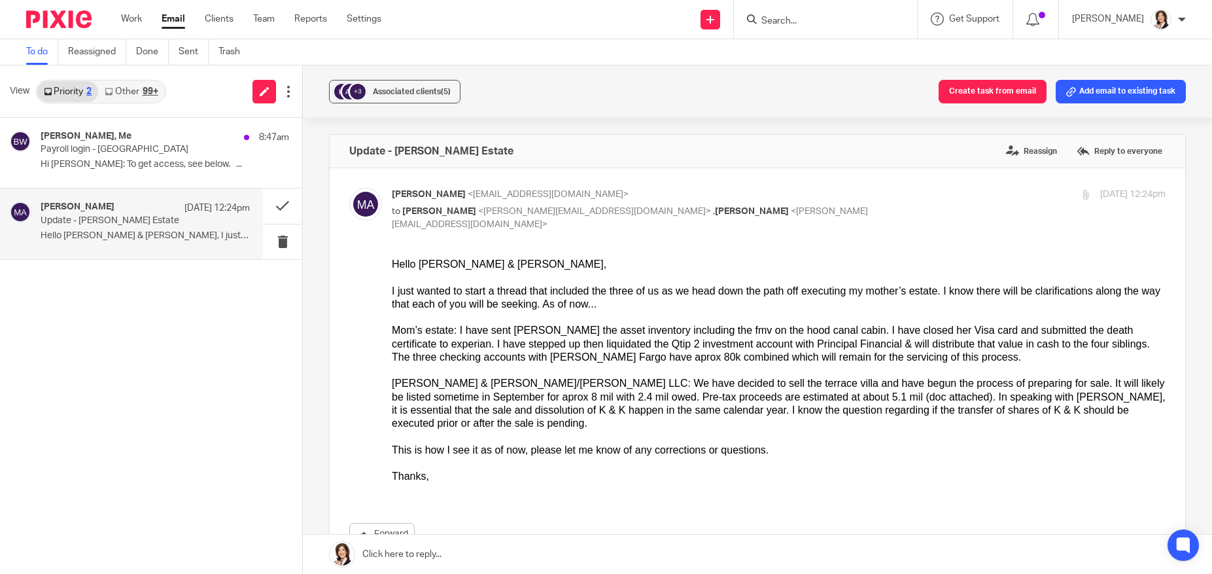
click at [417, 552] on link at bounding box center [757, 554] width 909 height 39
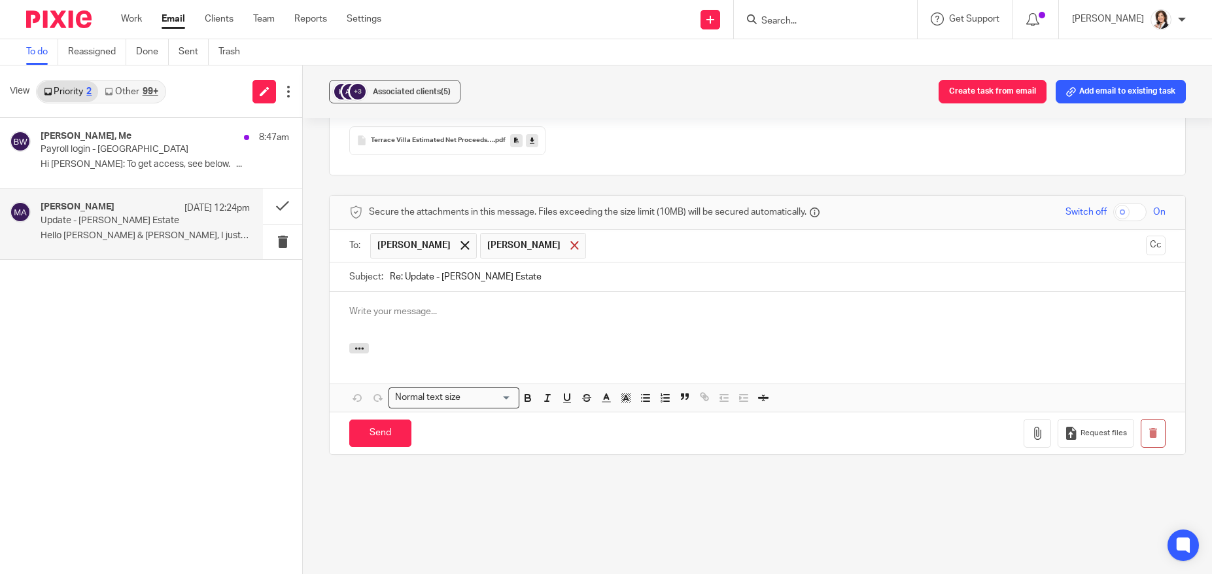
click at [571, 244] on span at bounding box center [575, 245] width 9 height 9
click at [420, 313] on p at bounding box center [757, 311] width 817 height 13
click at [370, 434] on input "Send" at bounding box center [380, 433] width 62 height 28
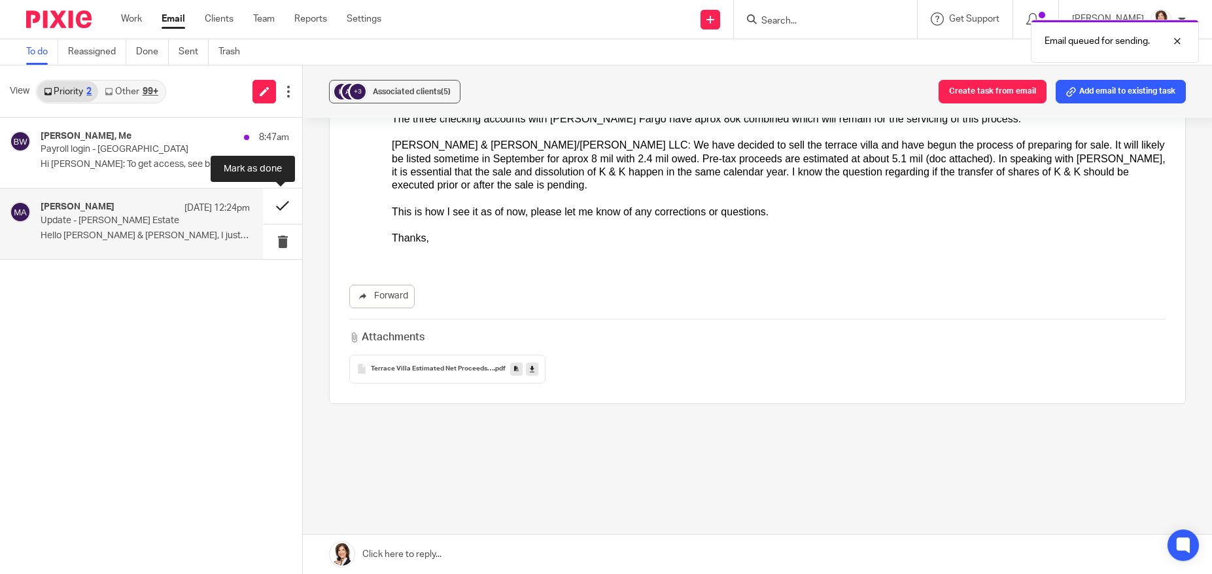
click at [283, 207] on button at bounding box center [282, 205] width 39 height 35
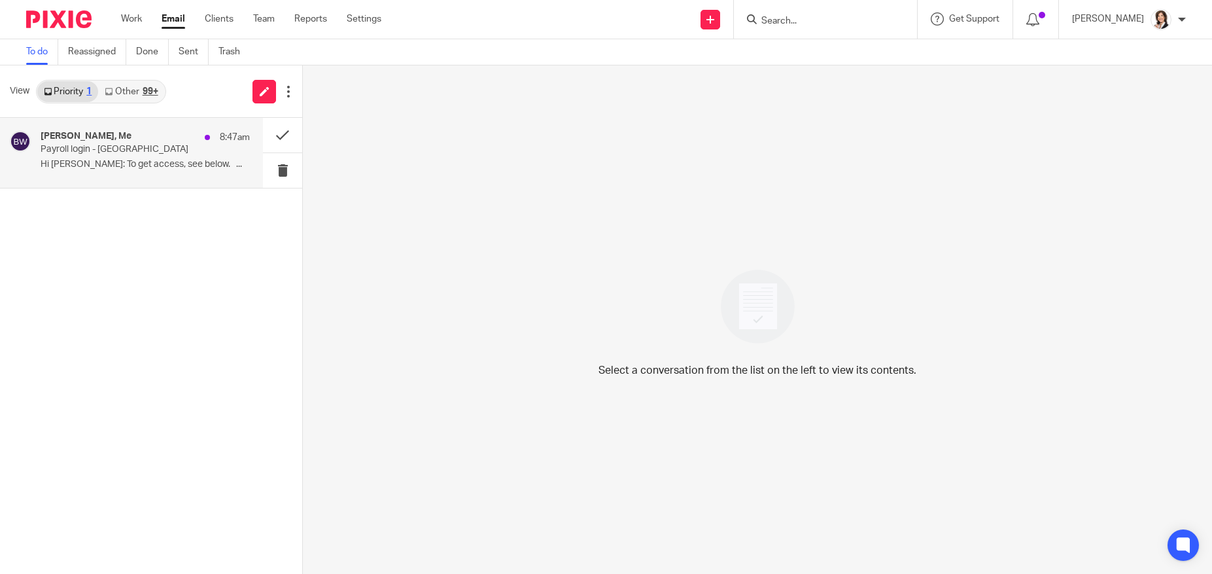
click at [106, 151] on p "Payroll login - [GEOGRAPHIC_DATA]" at bounding box center [124, 149] width 167 height 11
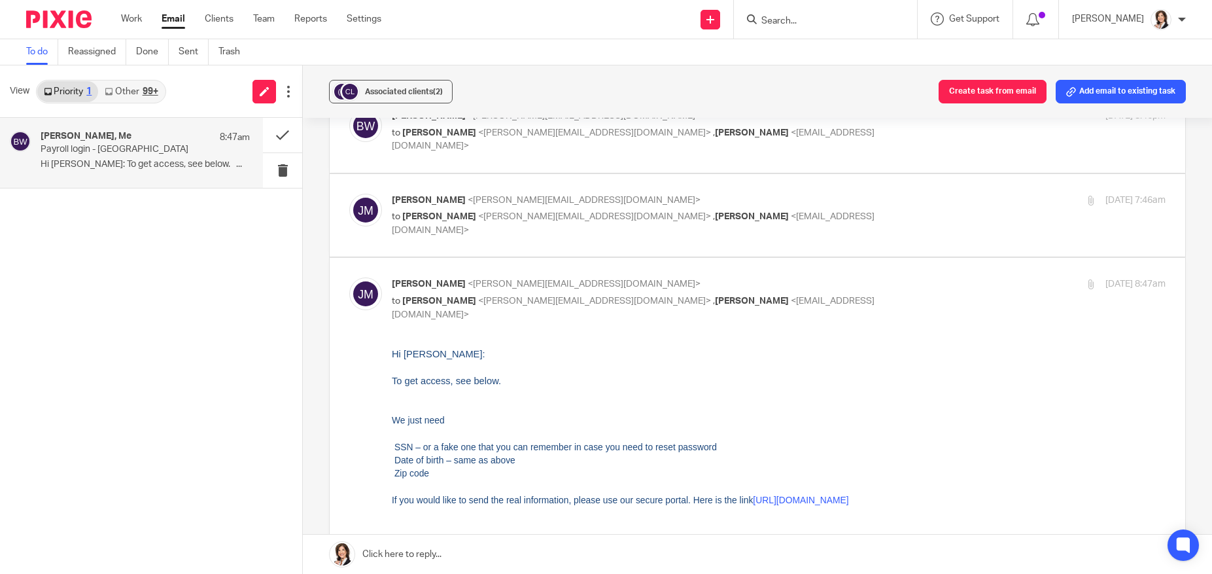
scroll to position [131, 0]
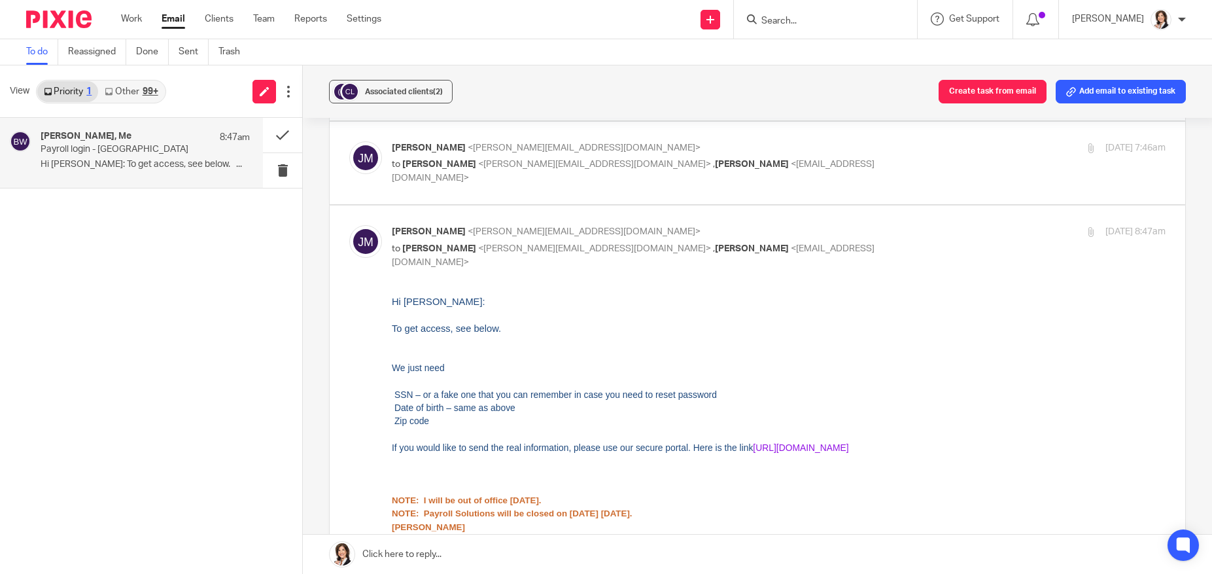
click at [849, 445] on link "https://payrollsolutionswa.myfileguardian.com/PostOffice/Main.aspx" at bounding box center [801, 447] width 96 height 10
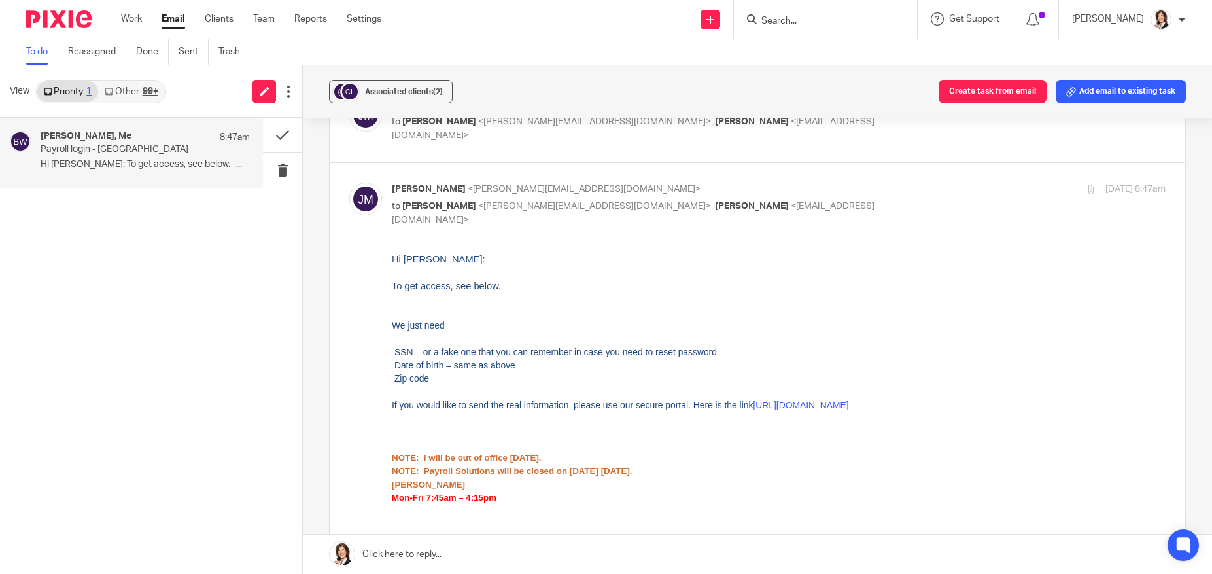
scroll to position [196, 0]
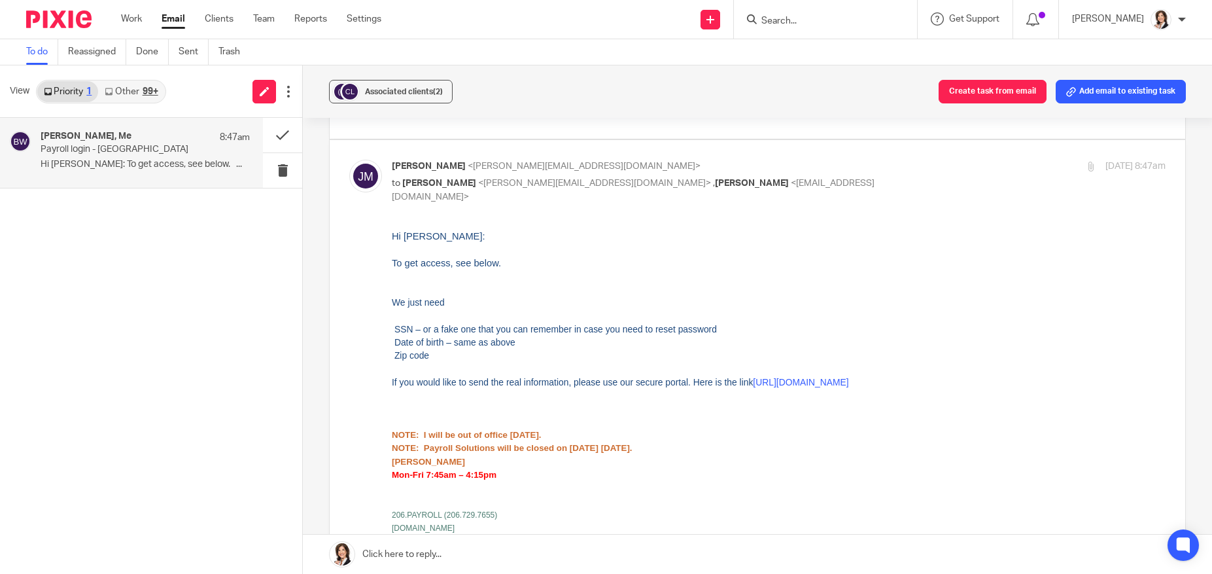
click at [498, 558] on link at bounding box center [757, 554] width 909 height 39
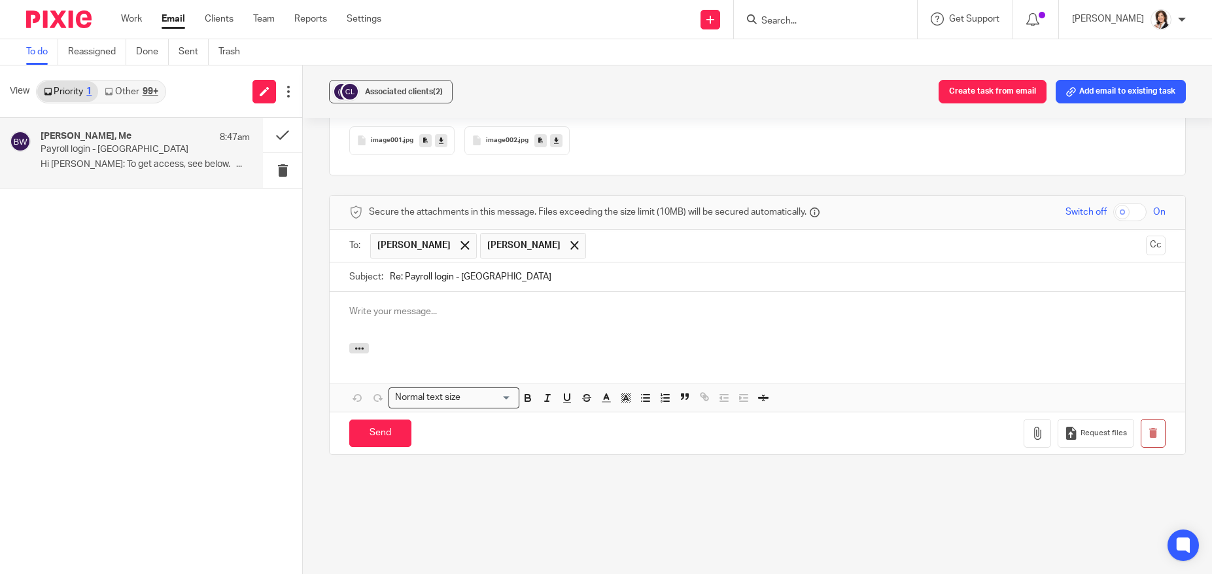
scroll to position [0, 0]
click at [567, 242] on div at bounding box center [574, 246] width 15 height 20
click at [392, 308] on p at bounding box center [757, 311] width 817 height 13
click at [392, 310] on p "Just sent it through your secure portal!" at bounding box center [757, 311] width 817 height 13
click at [389, 432] on input "Send" at bounding box center [380, 433] width 62 height 28
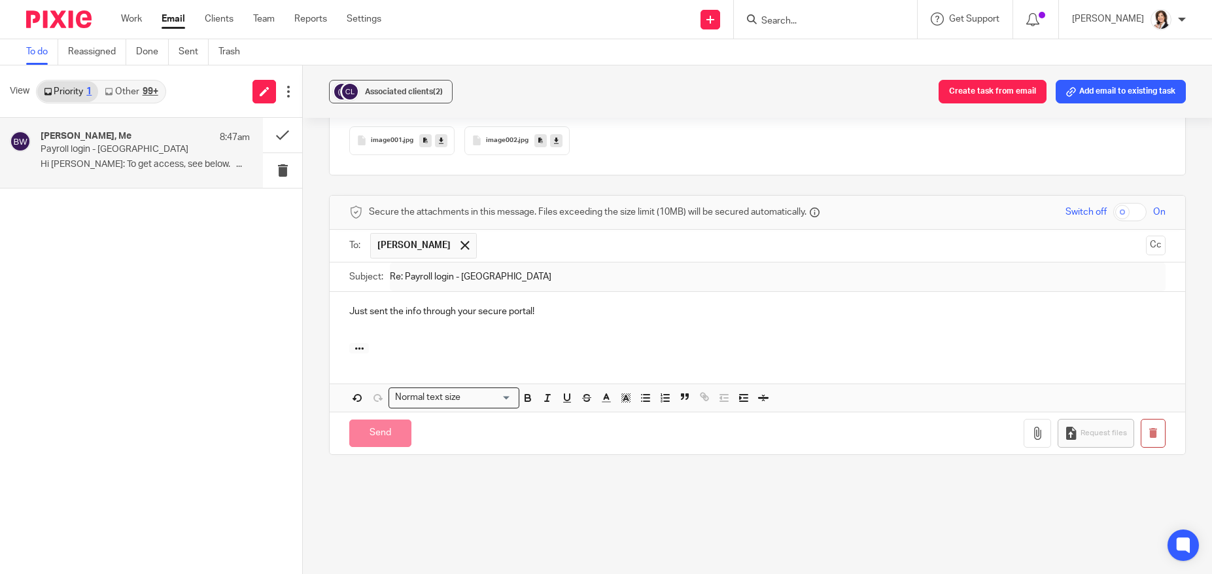
scroll to position [1015, 0]
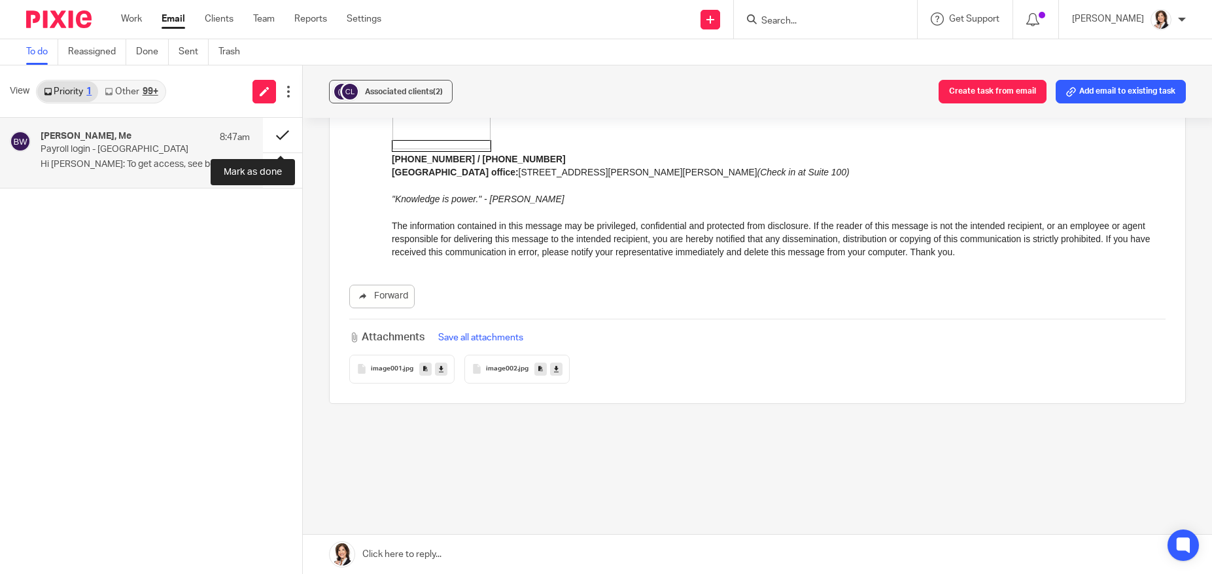
click at [284, 134] on button at bounding box center [282, 135] width 39 height 35
